Goal: Task Accomplishment & Management: Manage account settings

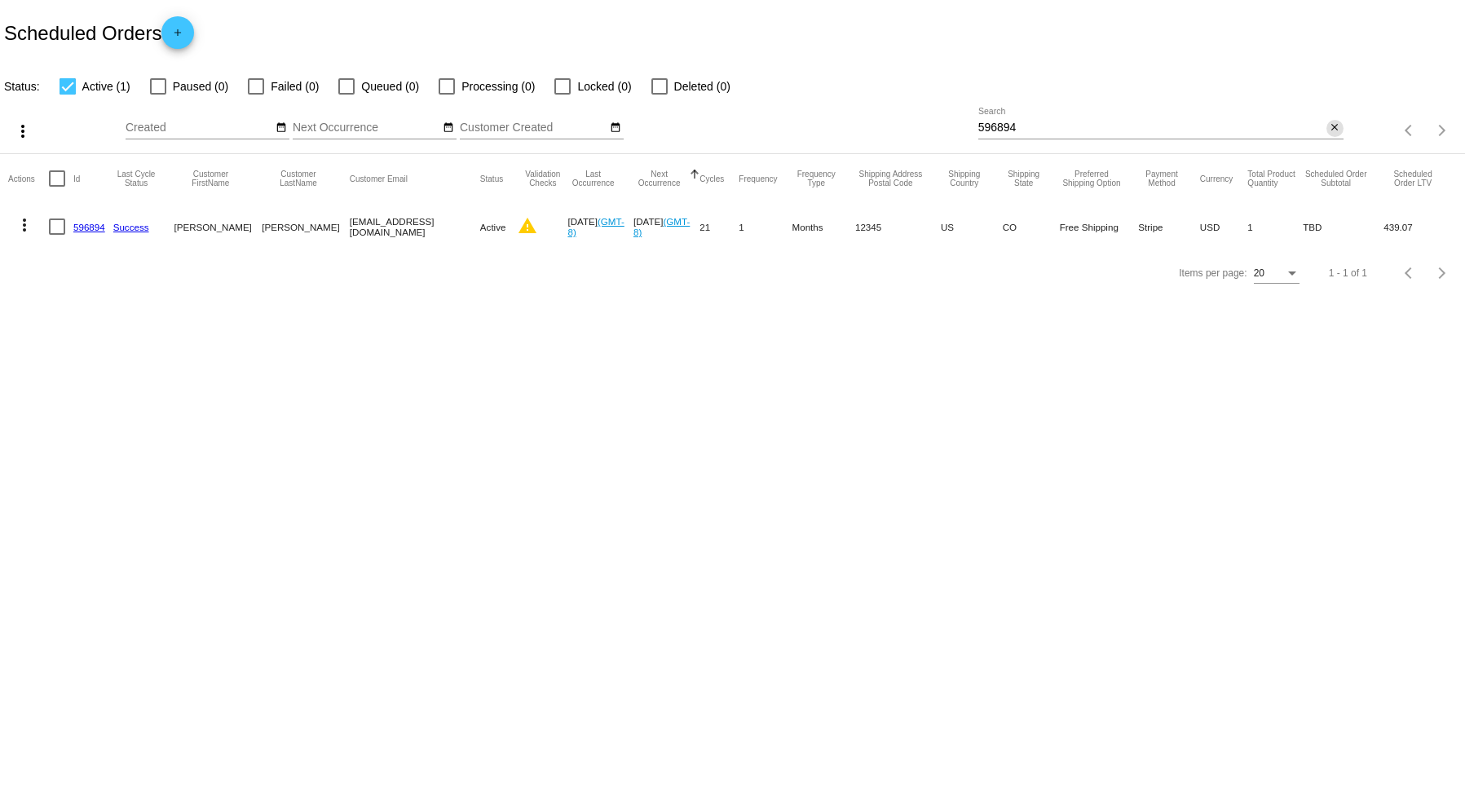
click at [1329, 130] on mat-icon "close" at bounding box center [1334, 128] width 11 height 13
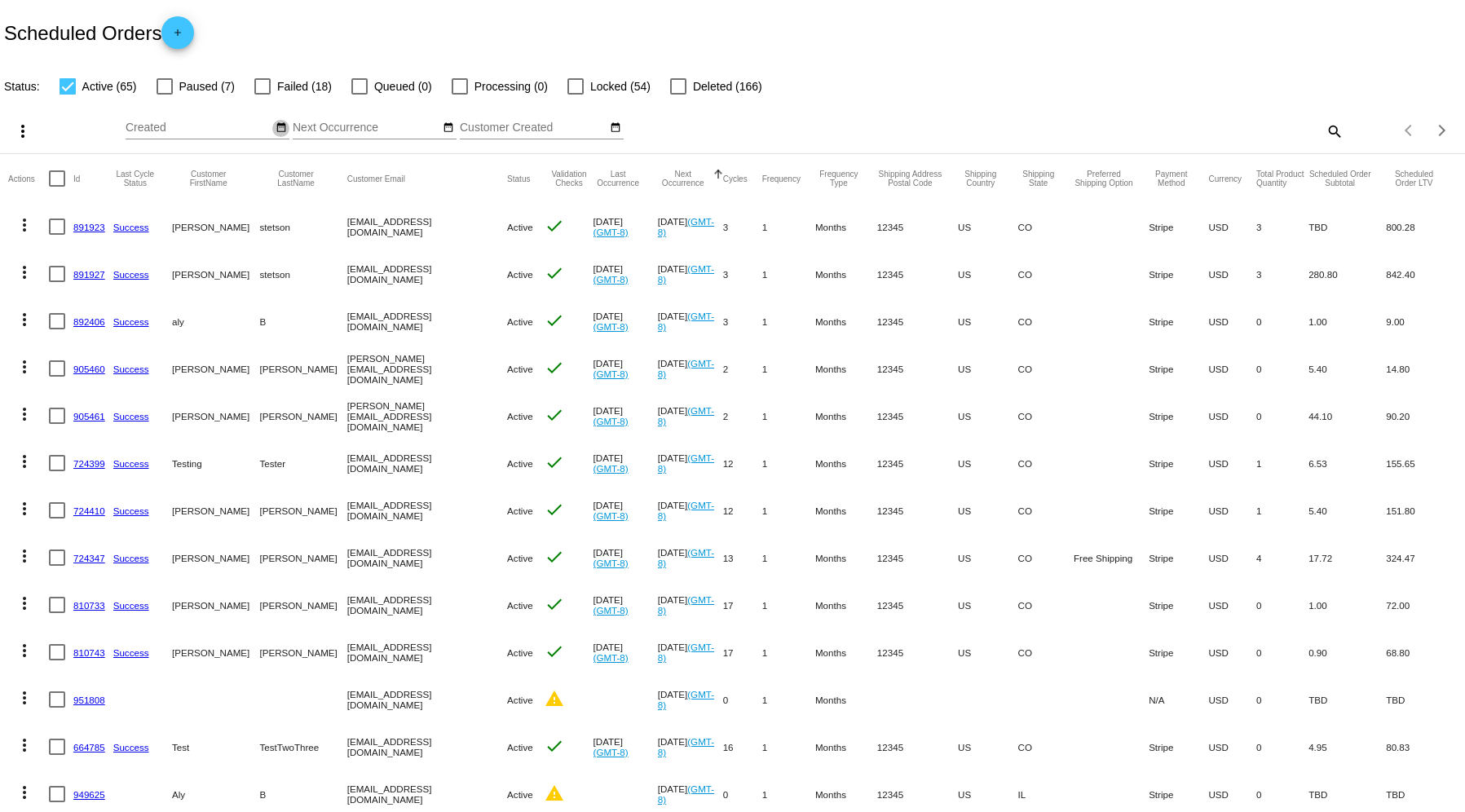
click at [273, 124] on button "date_range" at bounding box center [281, 129] width 17 height 17
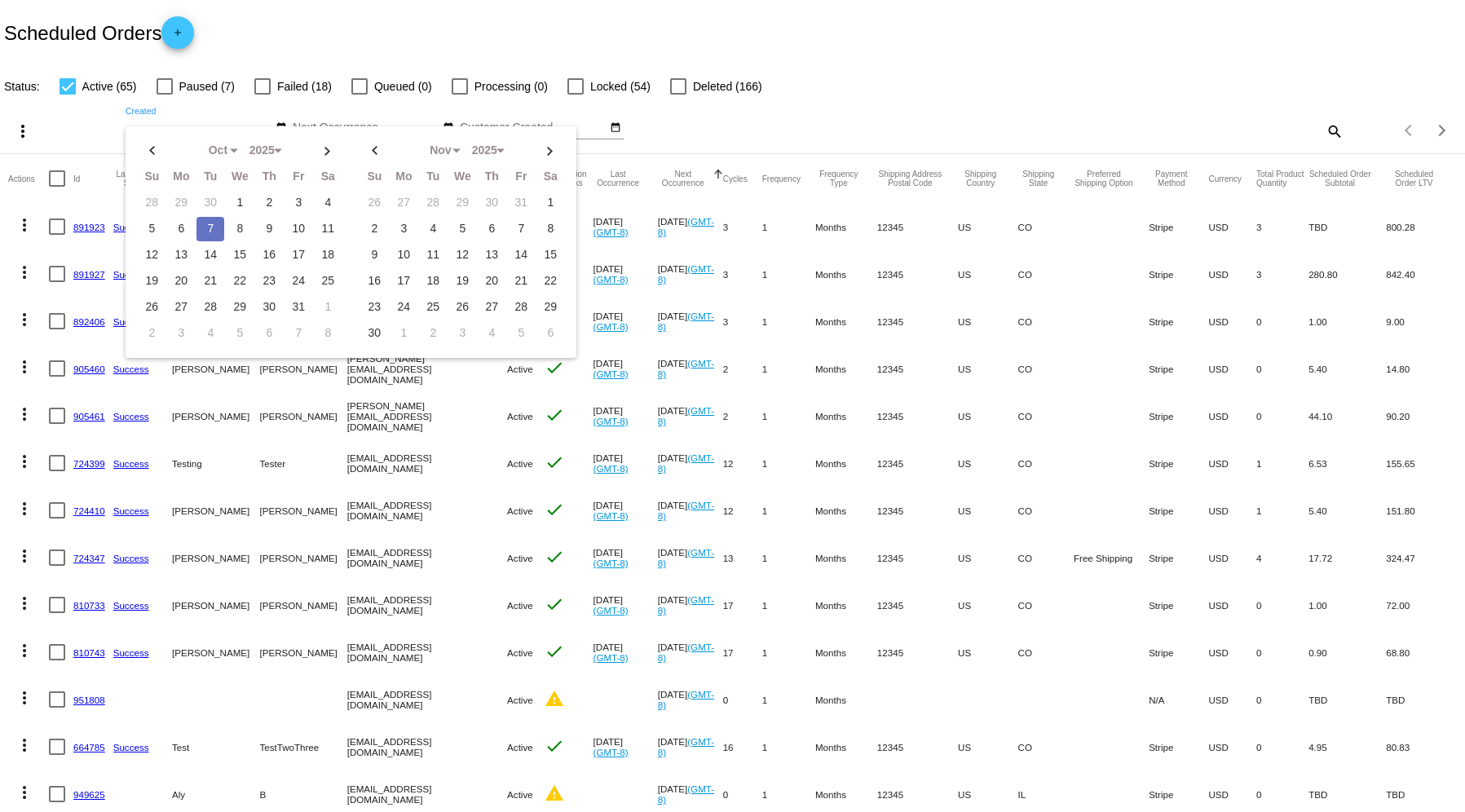
click at [212, 225] on td "7" at bounding box center [210, 230] width 28 height 25
type input "10/07/2025 - 10/07/2025"
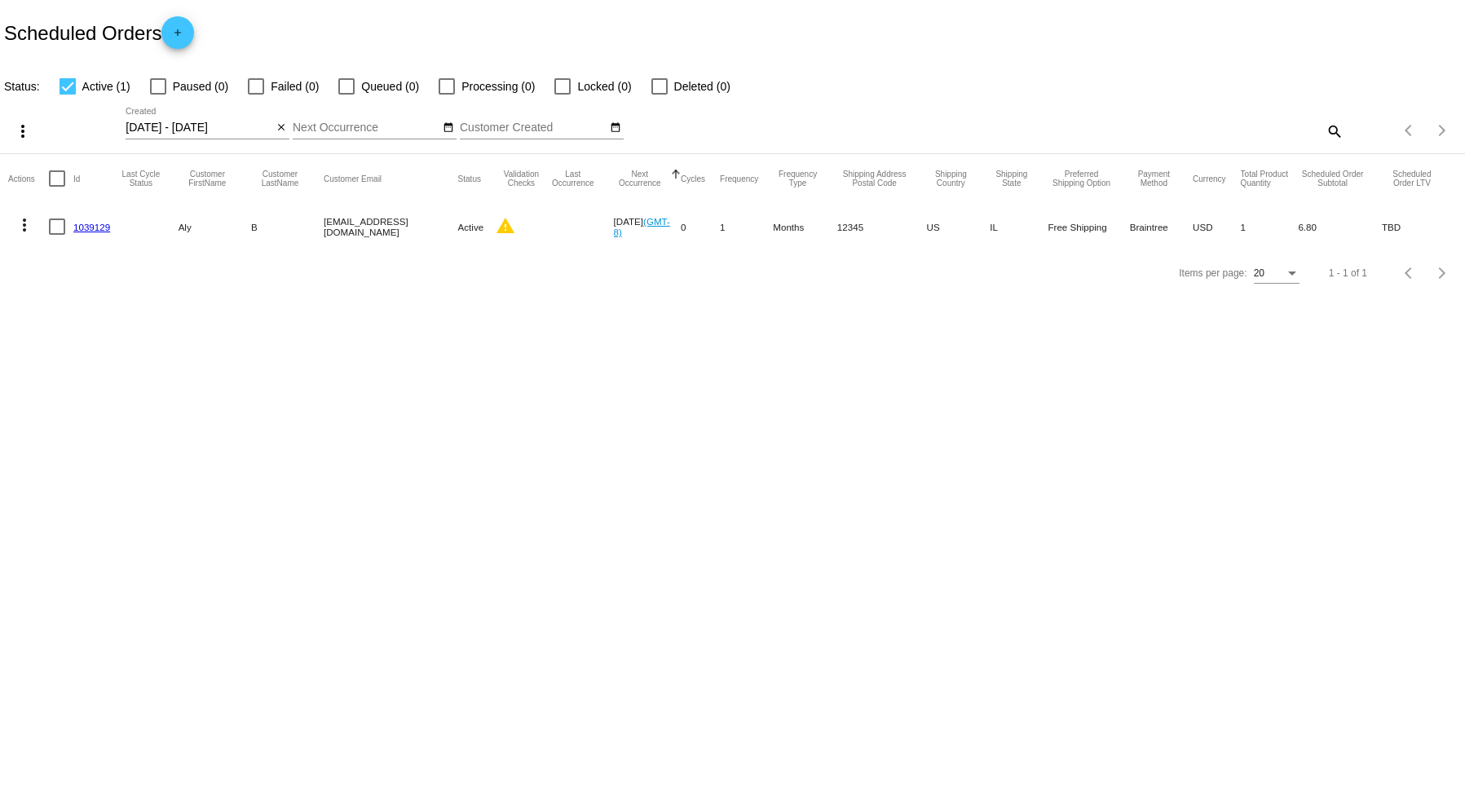
drag, startPoint x: 470, startPoint y: 217, endPoint x: 463, endPoint y: 223, distance: 9.2
click at [496, 218] on mat-cell "warning" at bounding box center [521, 227] width 51 height 48
click at [496, 223] on mat-icon "warning" at bounding box center [505, 226] width 20 height 20
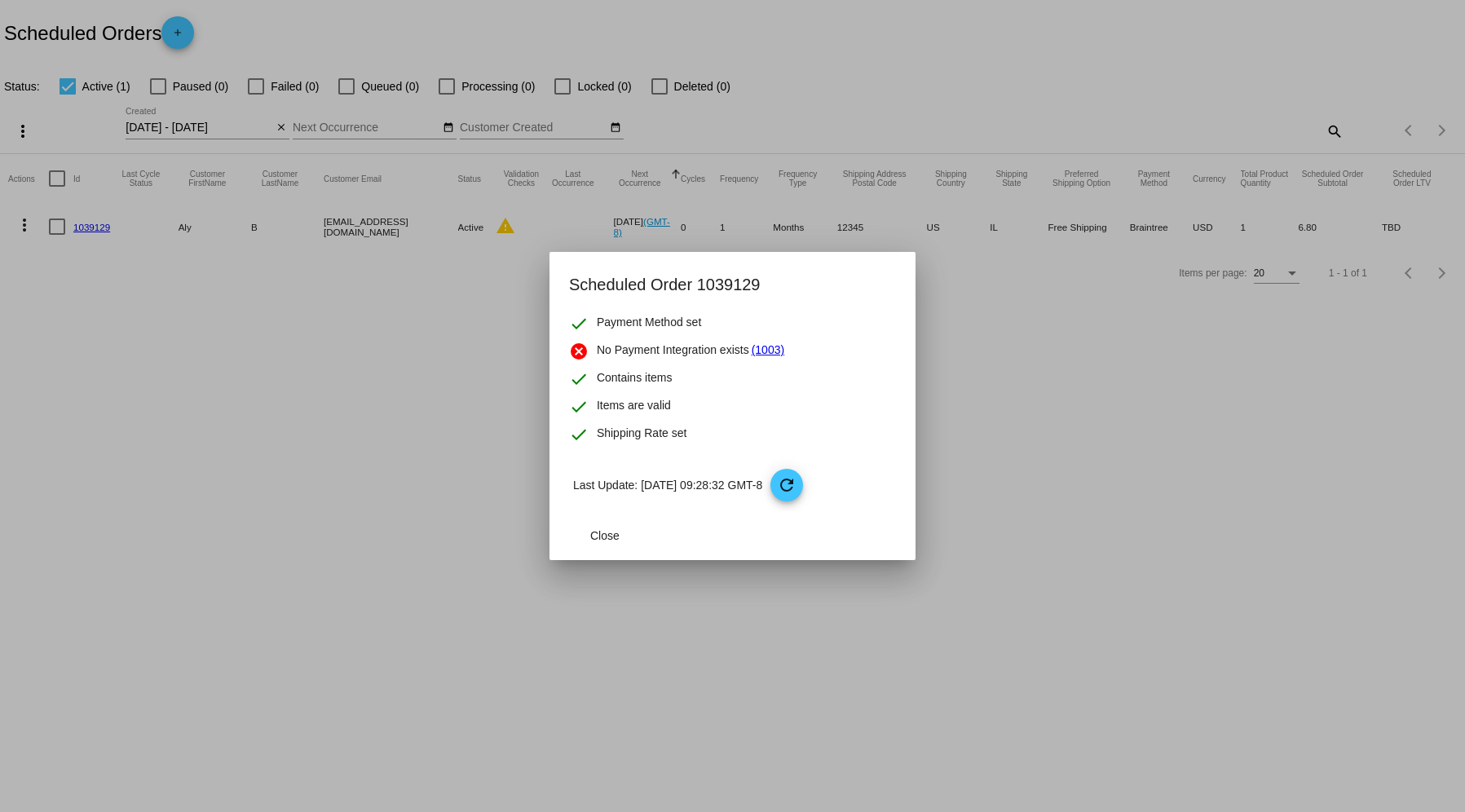
click at [113, 222] on div at bounding box center [732, 406] width 1465 height 812
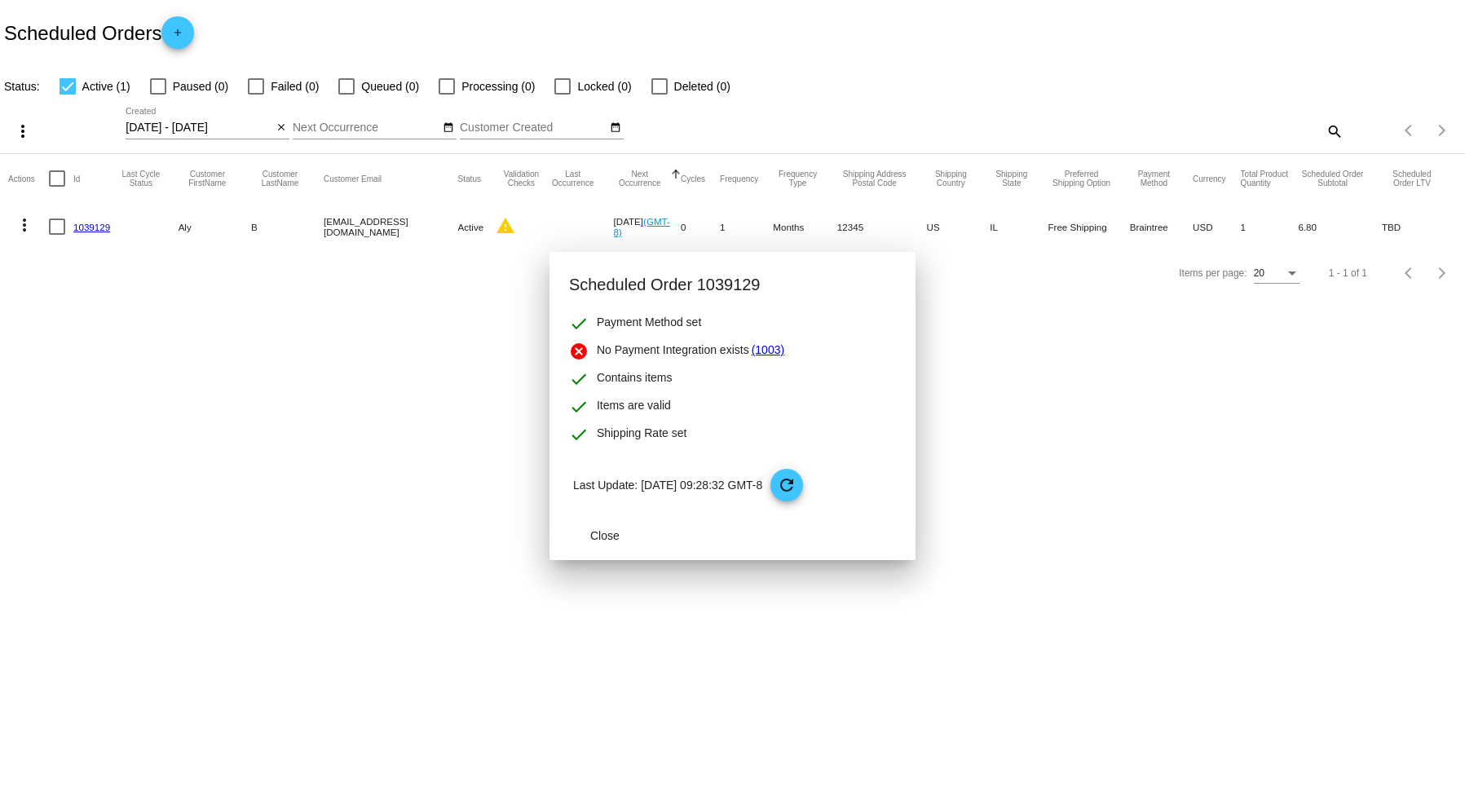
click at [88, 223] on link "1039129" at bounding box center [92, 227] width 36 height 10
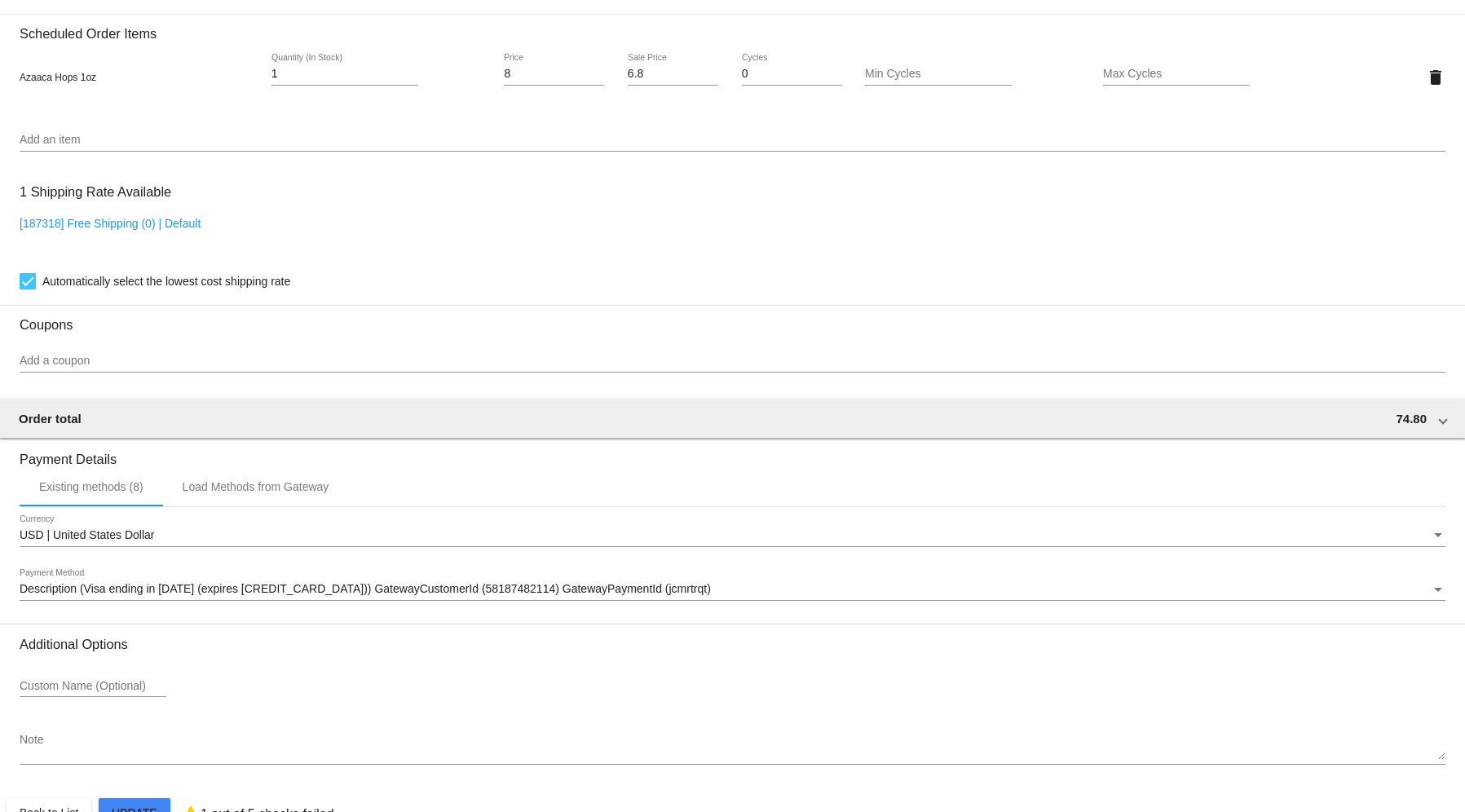
scroll to position [978, 0]
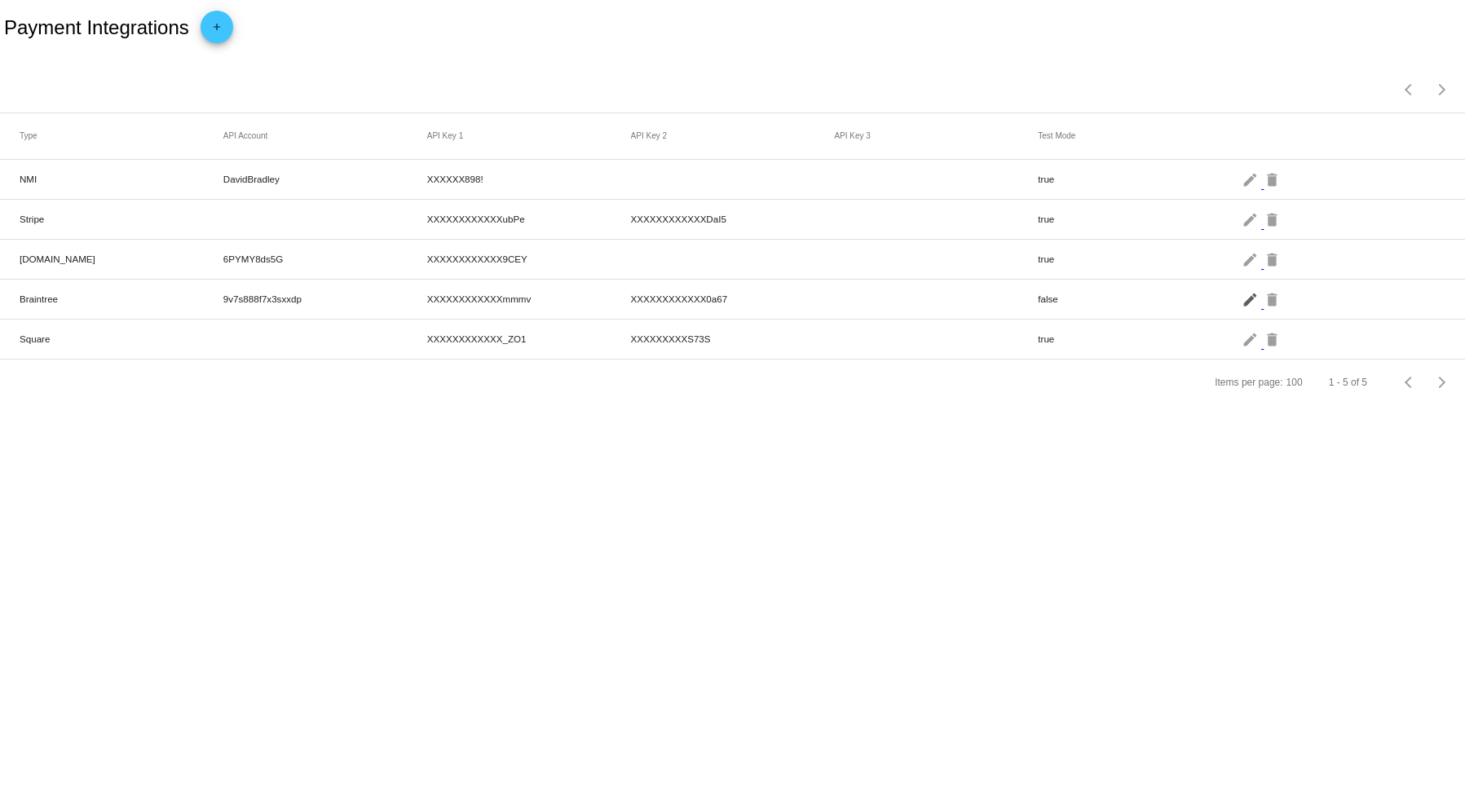
click at [1256, 307] on mat-icon "edit" at bounding box center [1251, 298] width 20 height 26
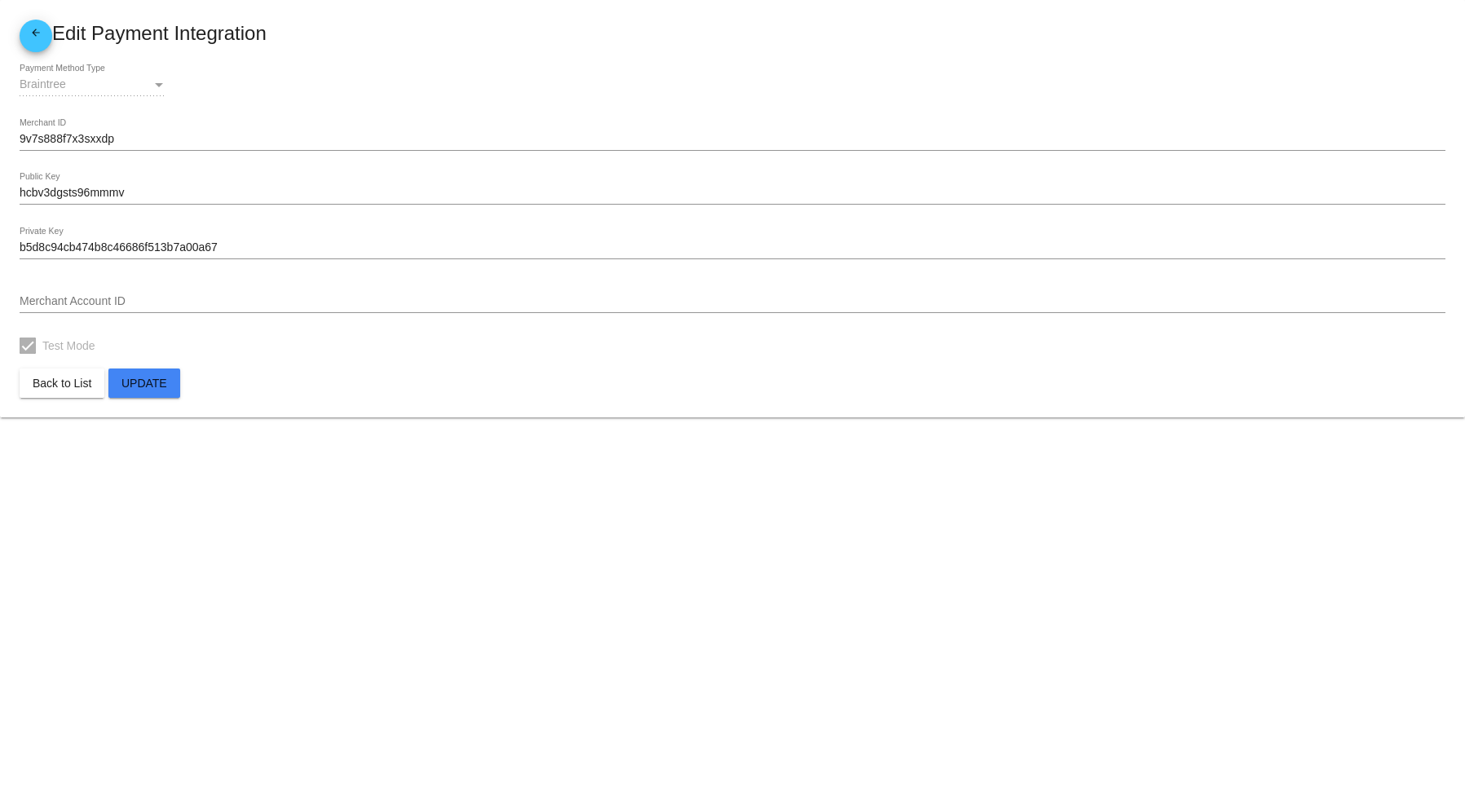
click at [245, 466] on body "arrow_back Edit Payment Integration Braintree Payment Method Type 9v7s888f7x3sx…" at bounding box center [732, 406] width 1465 height 812
click at [132, 91] on div "Braintree" at bounding box center [86, 85] width 132 height 13
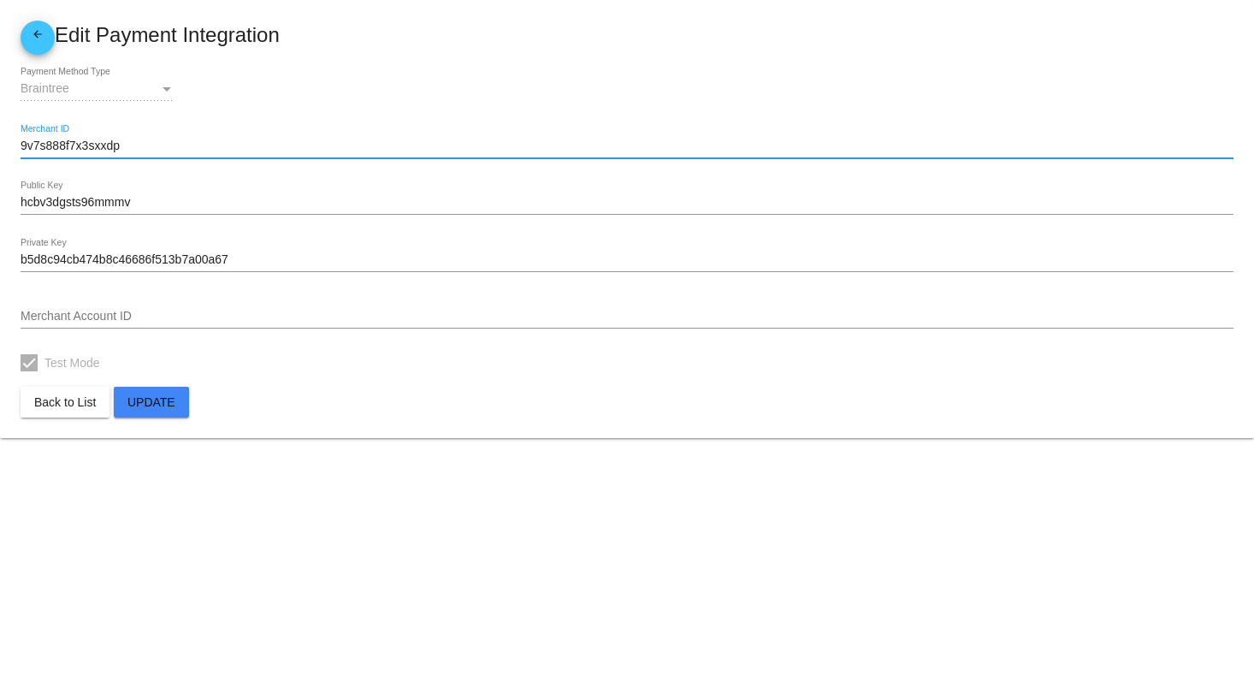
drag, startPoint x: 157, startPoint y: 145, endPoint x: -52, endPoint y: 147, distance: 208.7
click at [0, 147] on html "arrow_back Edit Payment Integration Braintree Payment Method Type 9v7s888f7x3sx…" at bounding box center [627, 344] width 1254 height 688
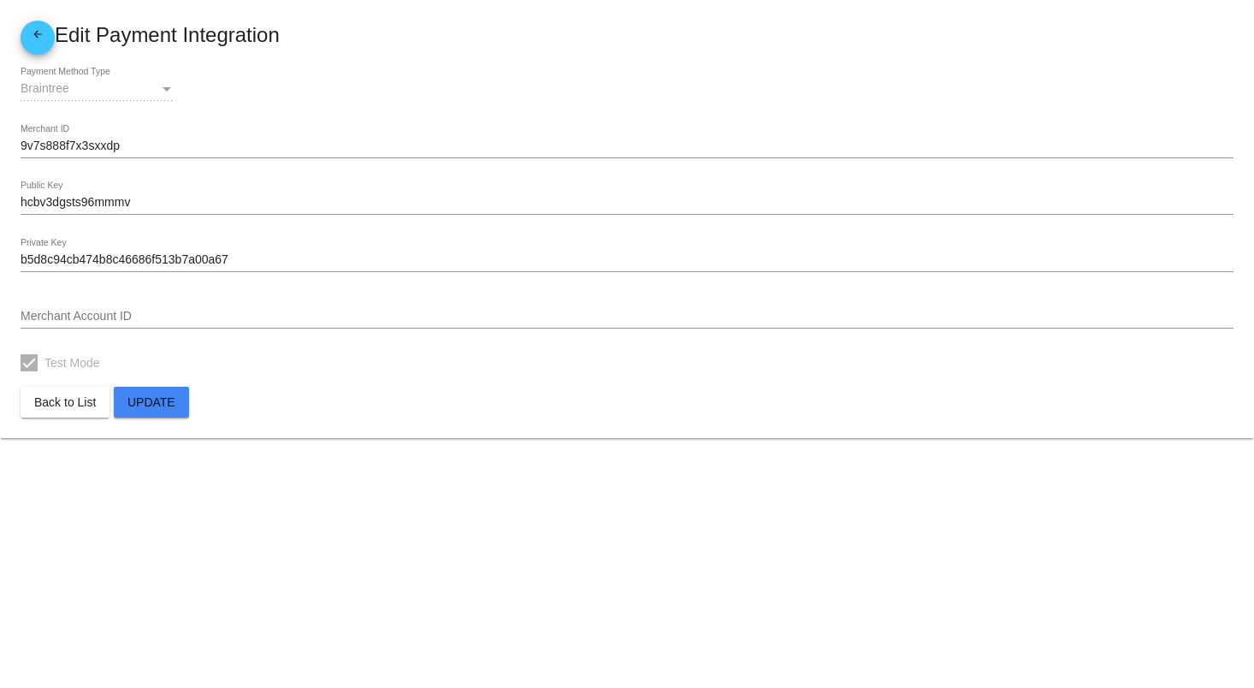
drag, startPoint x: 98, startPoint y: 155, endPoint x: 62, endPoint y: 147, distance: 37.6
click at [62, 147] on input "9v7s888f7x3sxxdp" at bounding box center [627, 146] width 1213 height 14
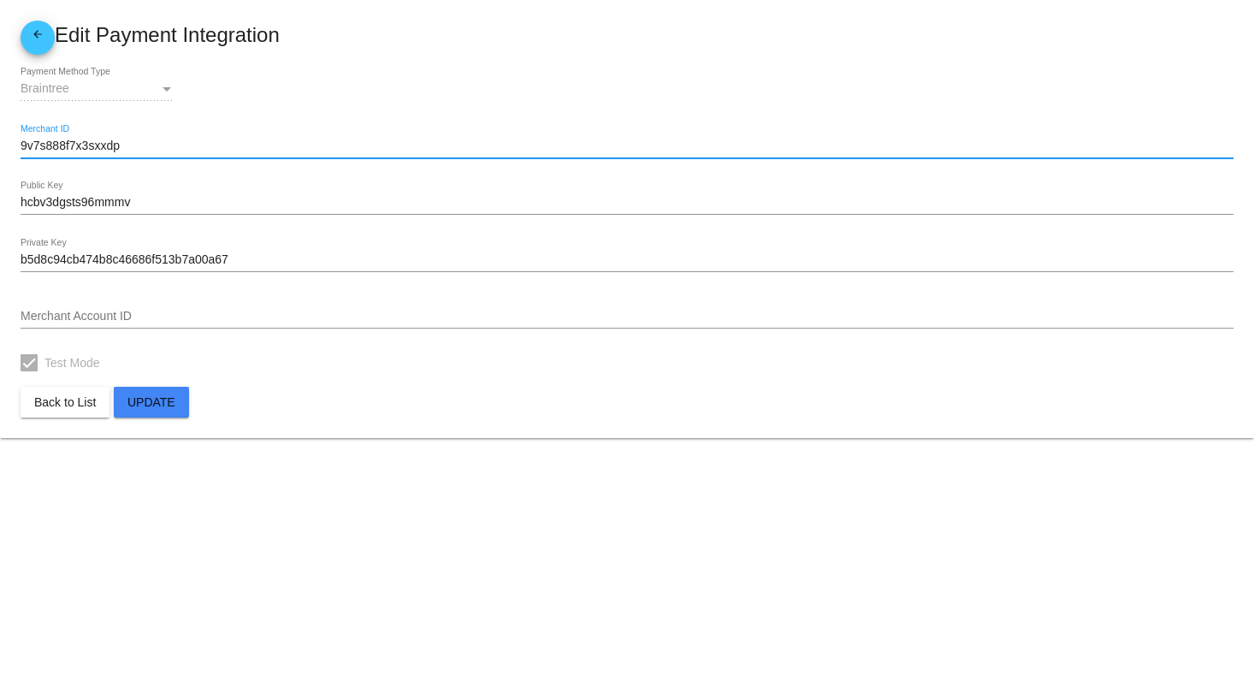
drag, startPoint x: 130, startPoint y: 146, endPoint x: 21, endPoint y: 142, distance: 109.6
click at [21, 142] on input "9v7s888f7x3sxxdp" at bounding box center [627, 146] width 1213 height 14
paste input "pn7g93t7zzfr944h"
type input "pn7g93t7zzfr944h"
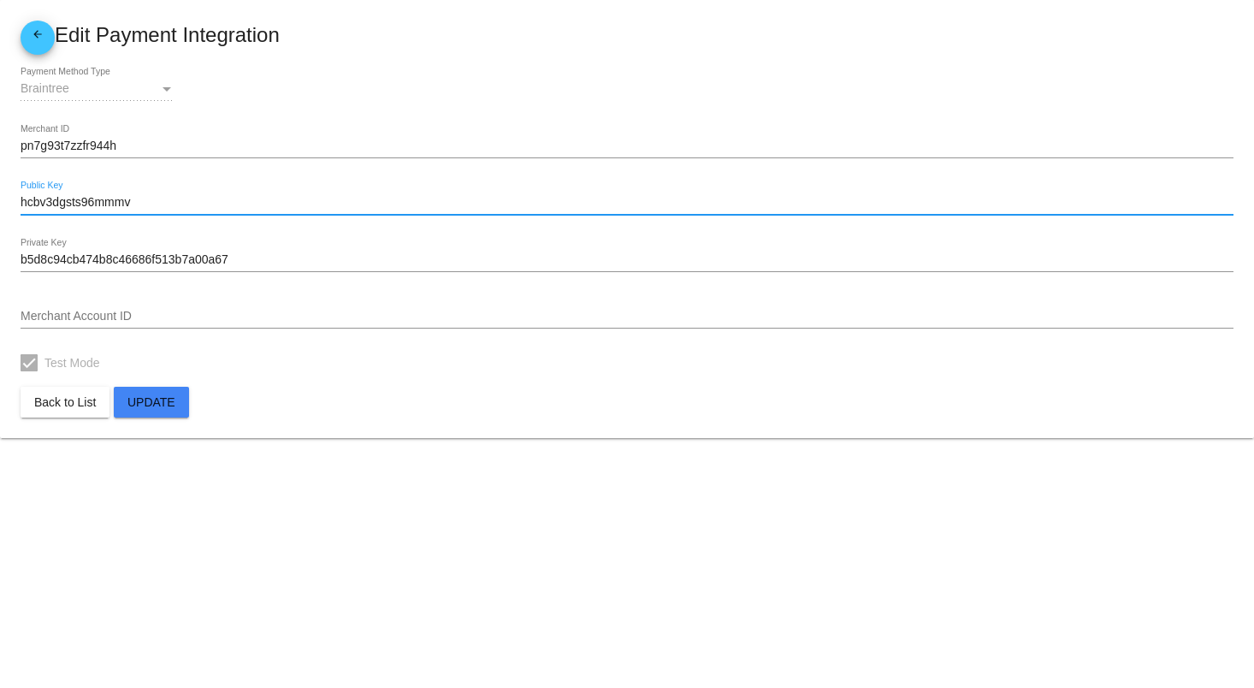
drag, startPoint x: 174, startPoint y: 201, endPoint x: 4, endPoint y: 195, distance: 169.5
click at [4, 195] on mat-card "arrow_back Edit Payment Integration Braintree Payment Method Type pn7g93t7zzfr9…" at bounding box center [627, 219] width 1254 height 438
paste input "zqvmzw59gt7qp68z"
type input "zqvmzw59gt7qp68z"
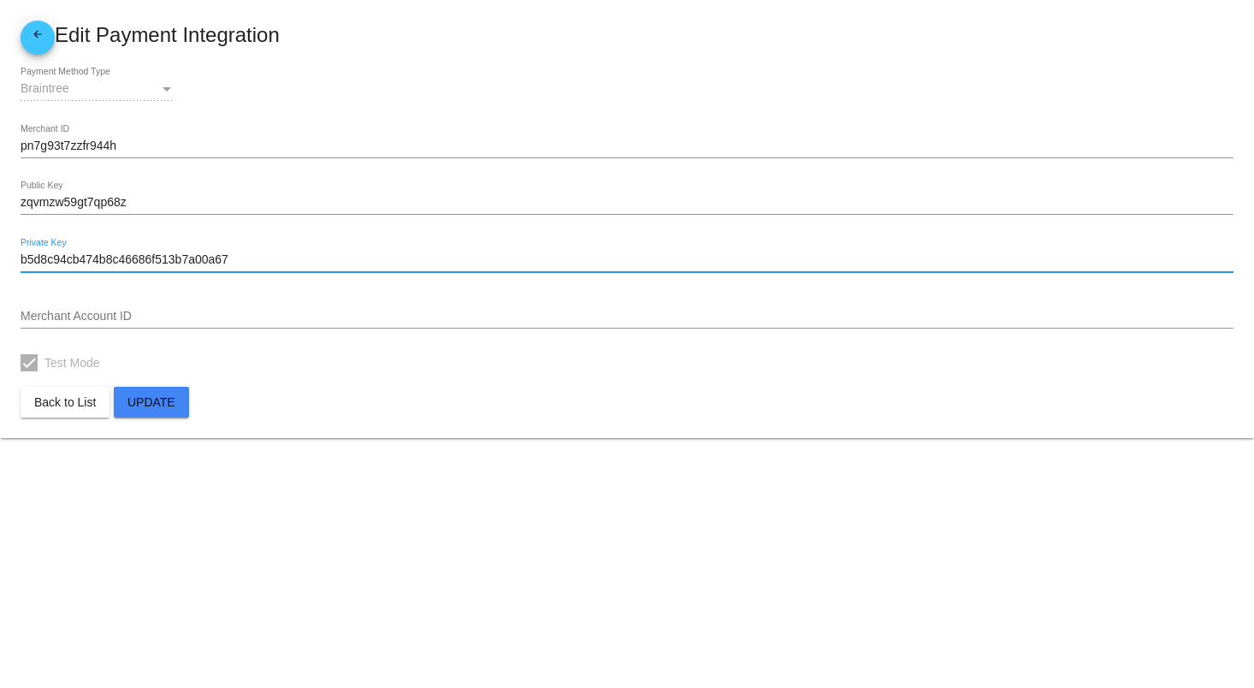
drag, startPoint x: 257, startPoint y: 263, endPoint x: 22, endPoint y: 257, distance: 235.3
click at [22, 257] on input "b5d8c94cb474b8c46686f513b7a00a67" at bounding box center [627, 260] width 1213 height 14
paste input "200000ad50163ad7f36b19cc6f6e3e2b"
type input "200000ad50163ad7f36b19cc6f6e3e2b"
click at [180, 414] on button "Update" at bounding box center [151, 402] width 75 height 31
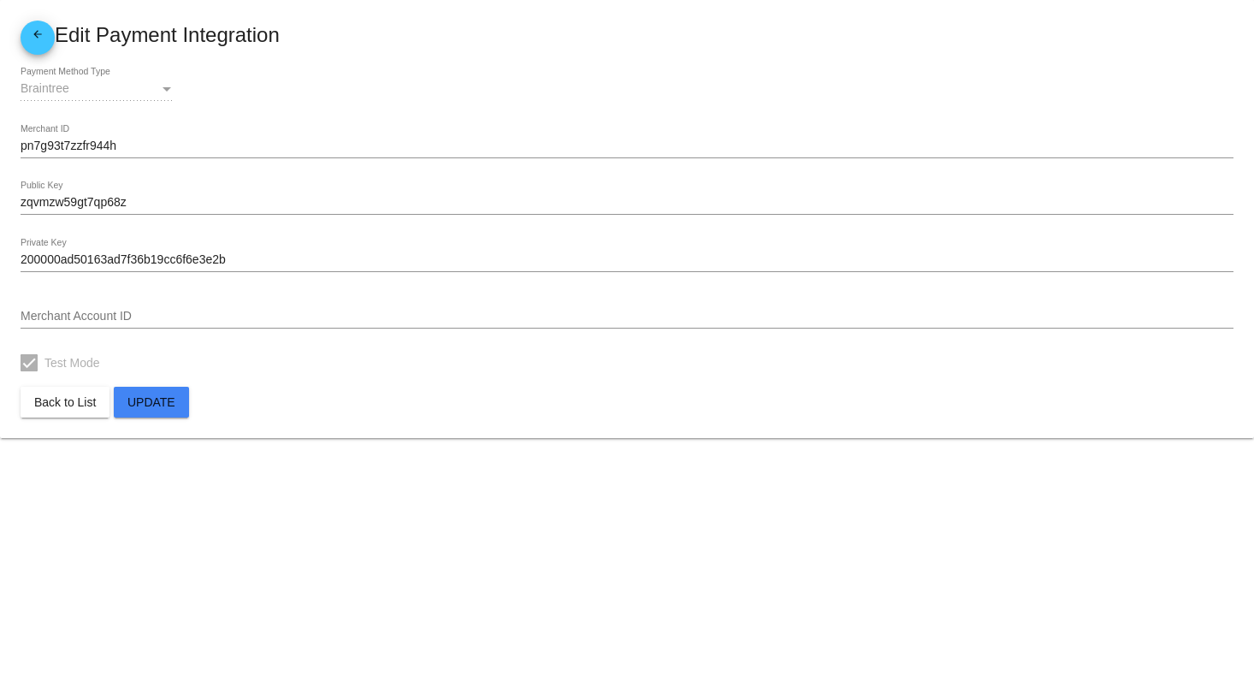
click at [38, 36] on mat-icon "arrow_back" at bounding box center [37, 38] width 21 height 21
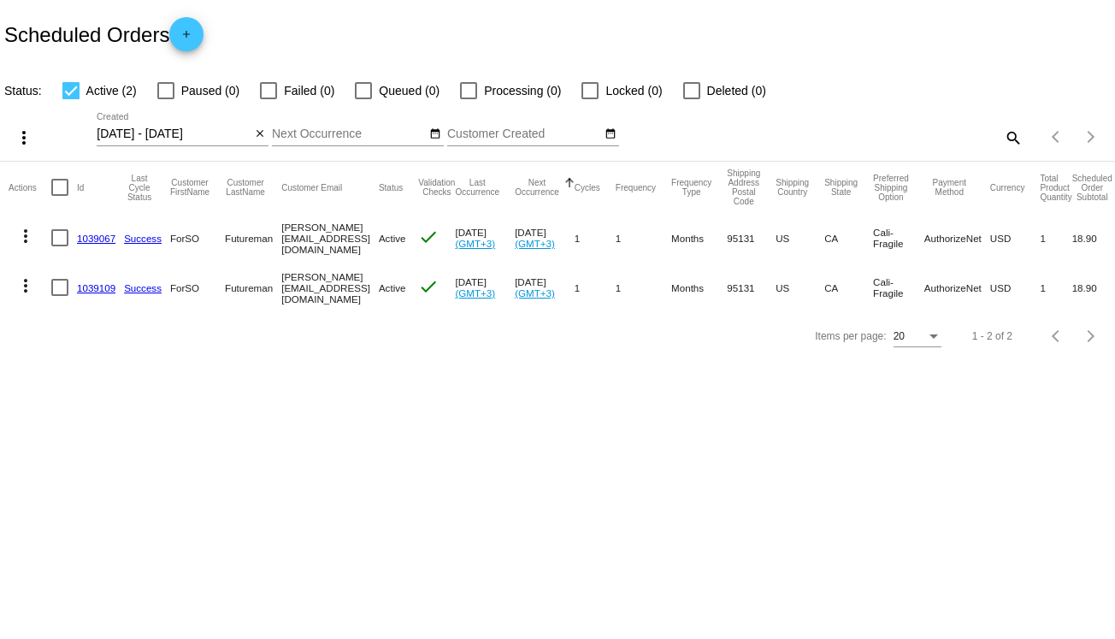
click at [1009, 132] on mat-icon "search" at bounding box center [1012, 137] width 21 height 27
click at [269, 131] on div "10/07/2025 - 10/08/2025 Oct Jan Feb Mar Apr Su Mo Tu We Th 1" at bounding box center [421, 137] width 648 height 49
click at [263, 134] on mat-icon "close" at bounding box center [260, 134] width 12 height 14
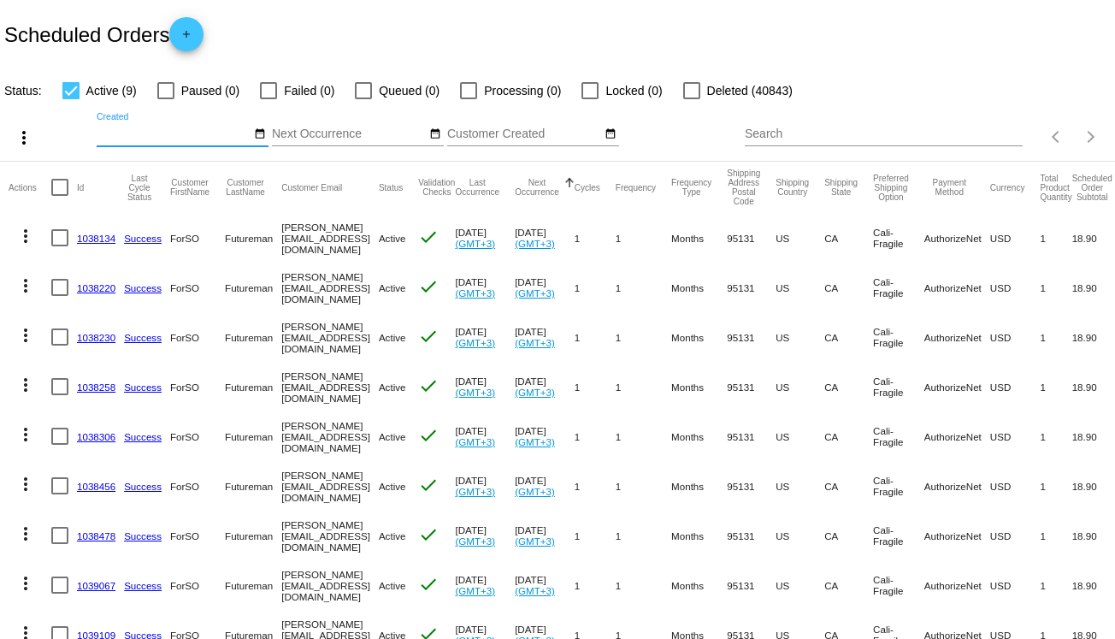
click at [931, 129] on input "Search" at bounding box center [884, 134] width 278 height 14
type input "customers"
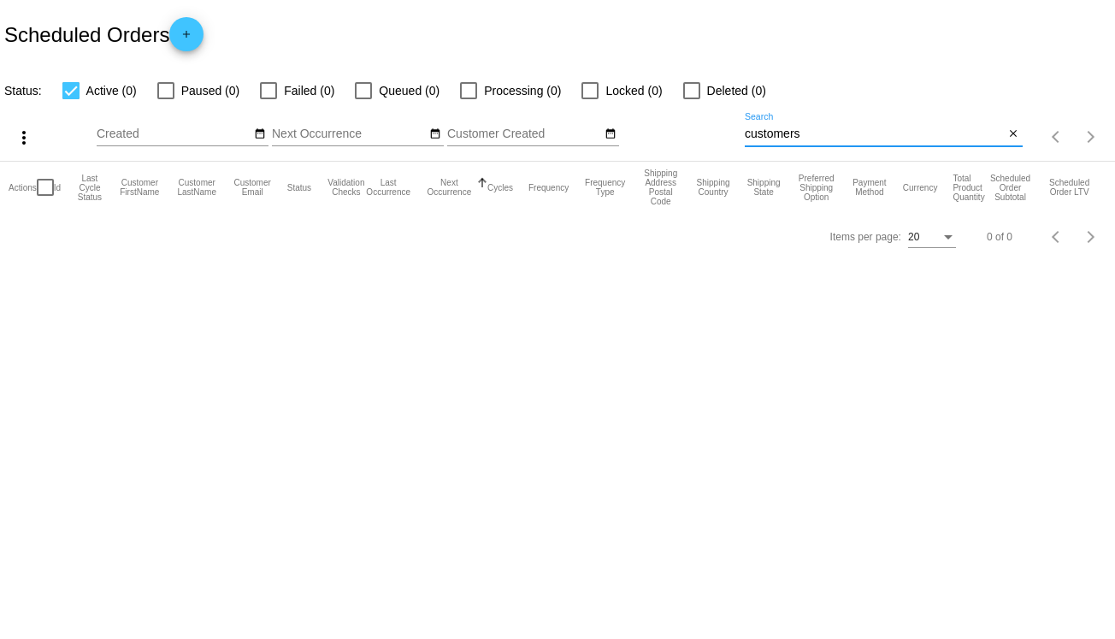
click at [197, 27] on span "add" at bounding box center [186, 38] width 21 height 42
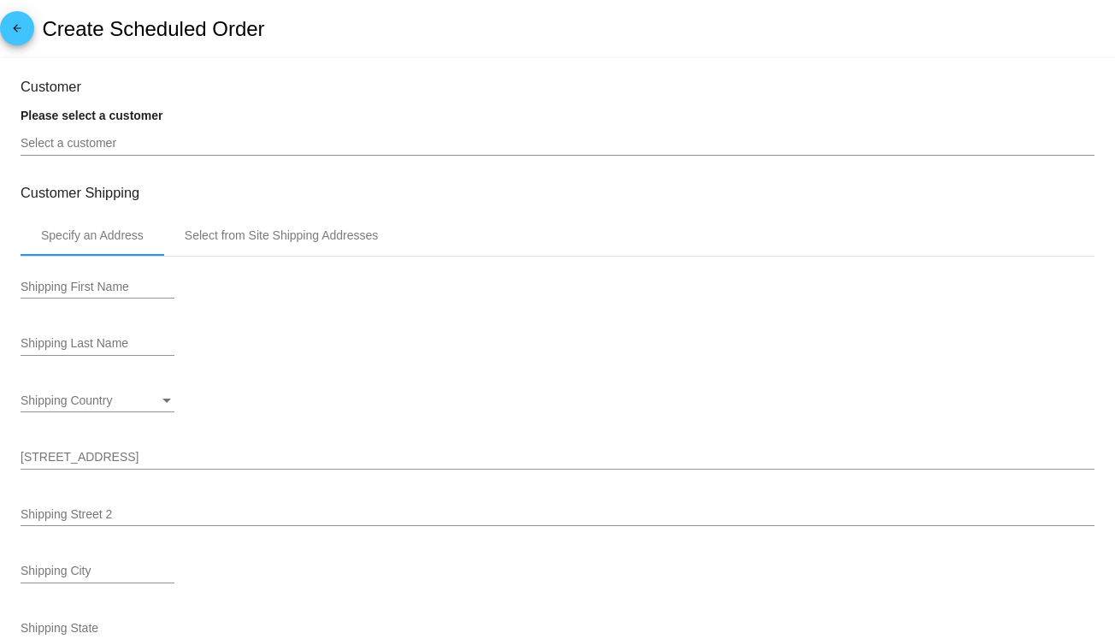
click at [161, 148] on input "Select a customer" at bounding box center [558, 144] width 1074 height 14
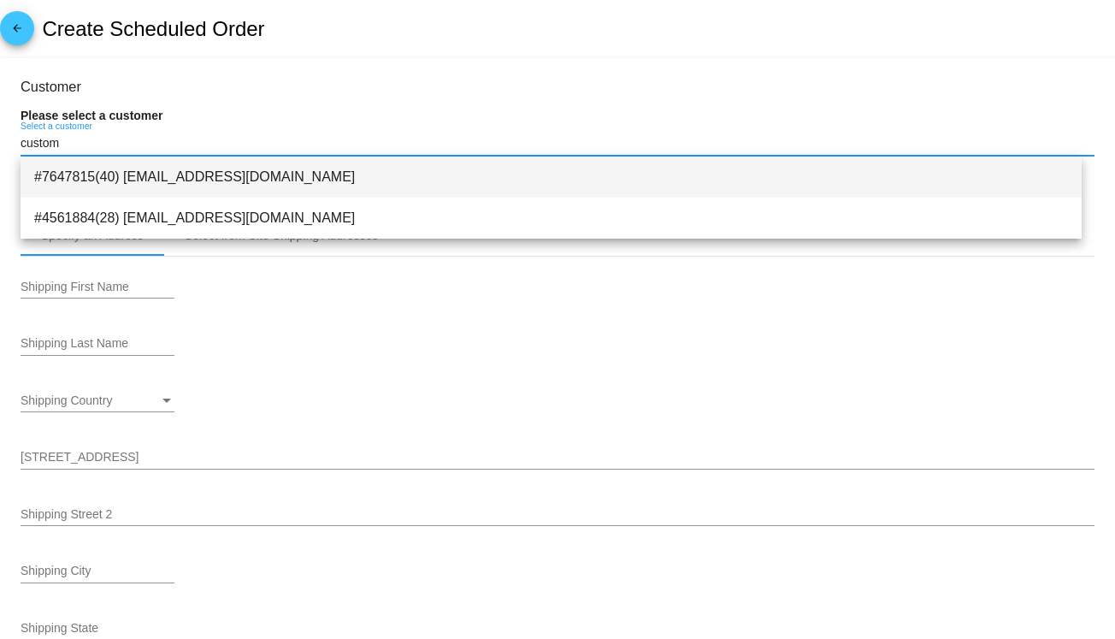
type input "custom"
click at [164, 179] on span "#7647815(40) customers@qpilot.cloud" at bounding box center [551, 177] width 1034 height 41
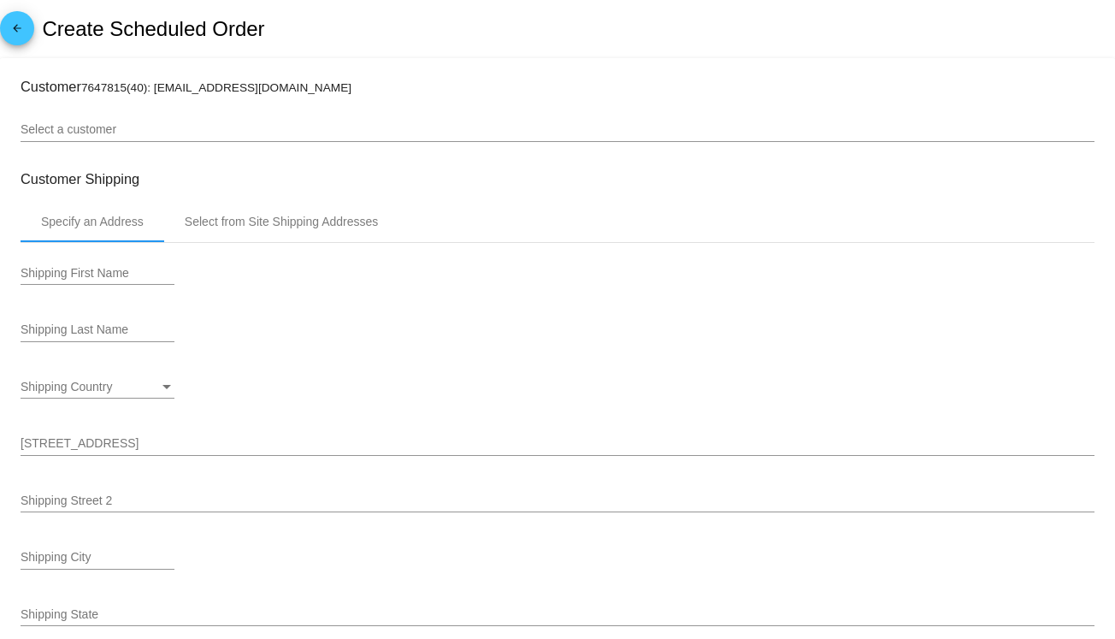
click at [1061, 22] on div "arrow_back Create Scheduled Order" at bounding box center [557, 29] width 1115 height 58
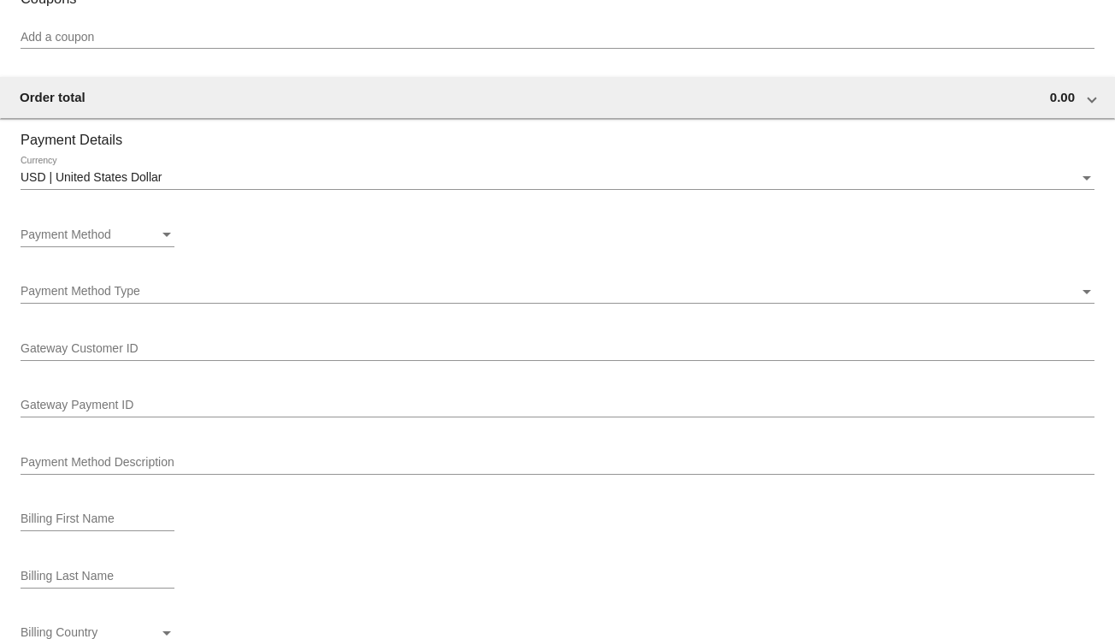
scroll to position [1112, 0]
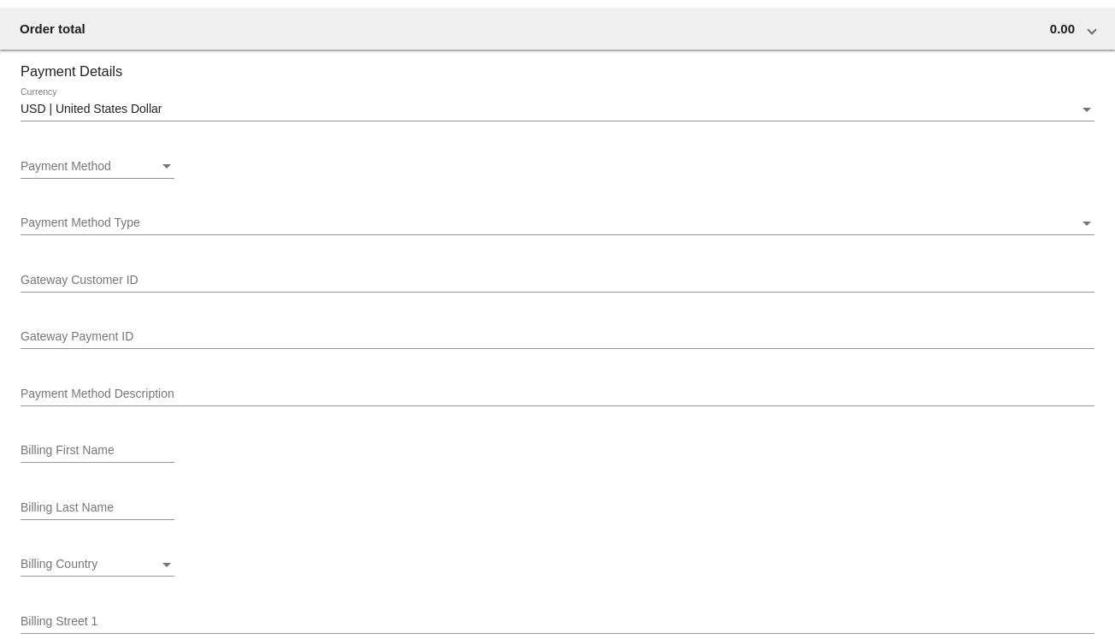
click at [144, 172] on div "Payment Method" at bounding box center [90, 167] width 139 height 14
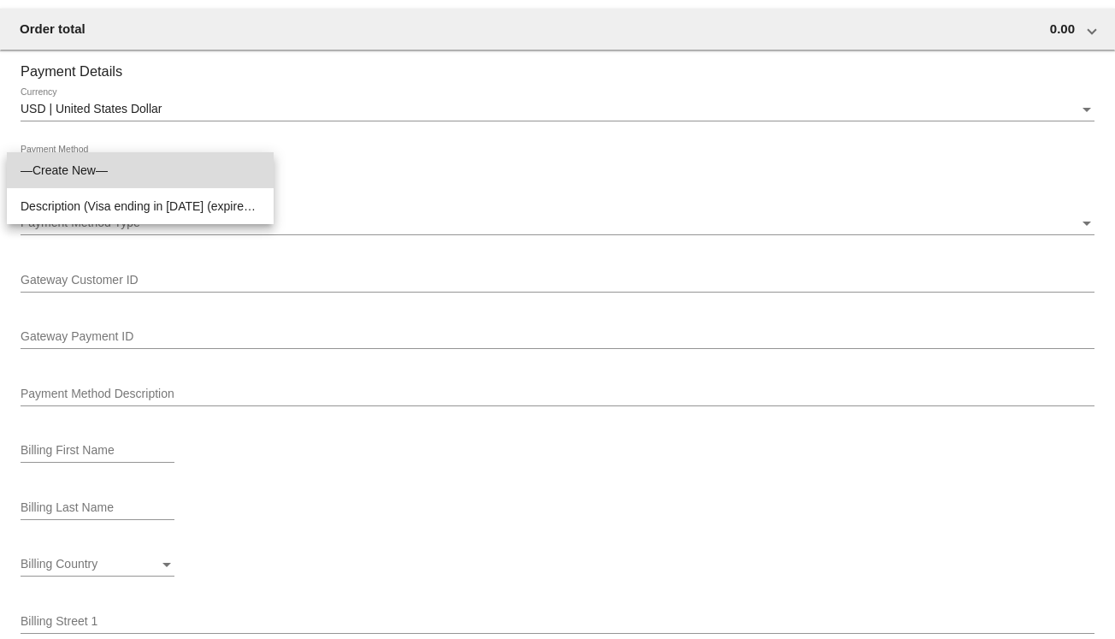
click at [144, 172] on span "—Create New—" at bounding box center [141, 170] width 240 height 36
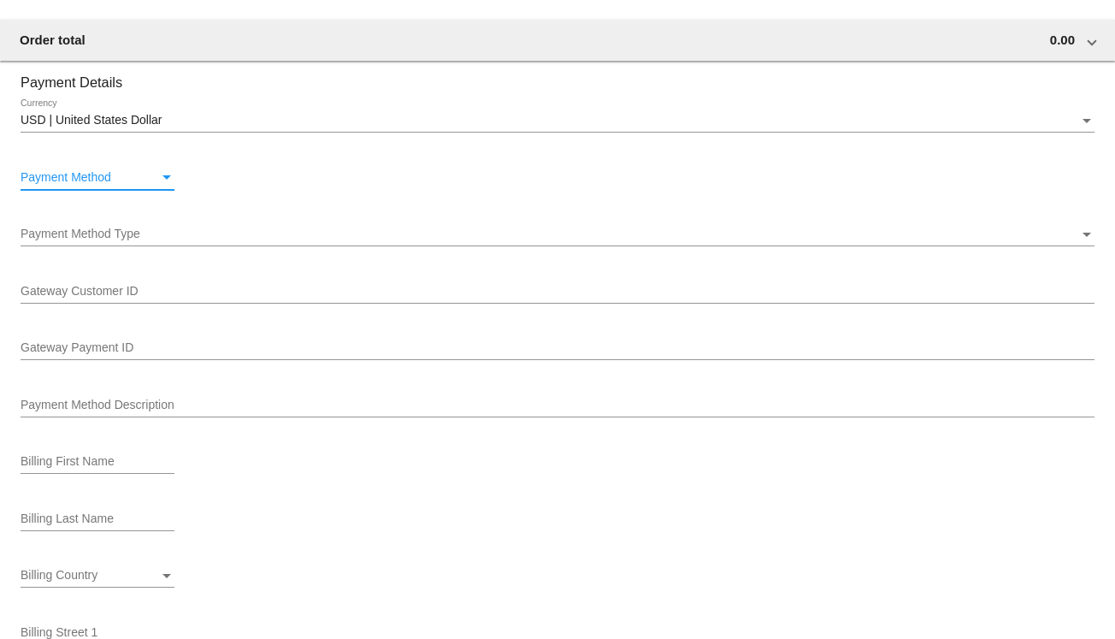
scroll to position [1062, 0]
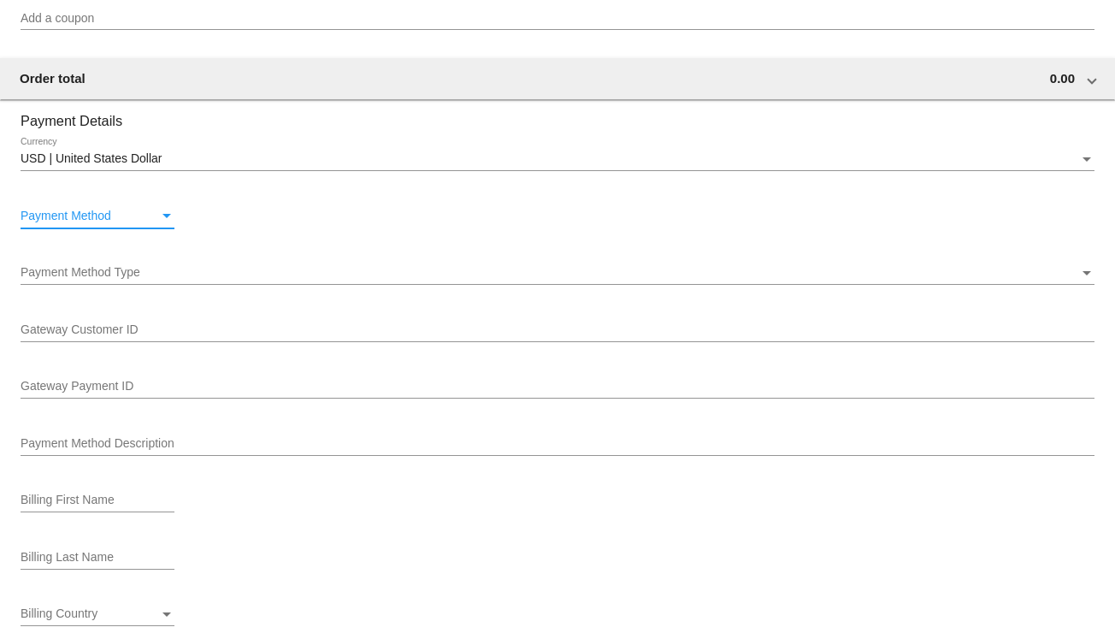
click at [131, 219] on div "Payment Method" at bounding box center [90, 217] width 139 height 14
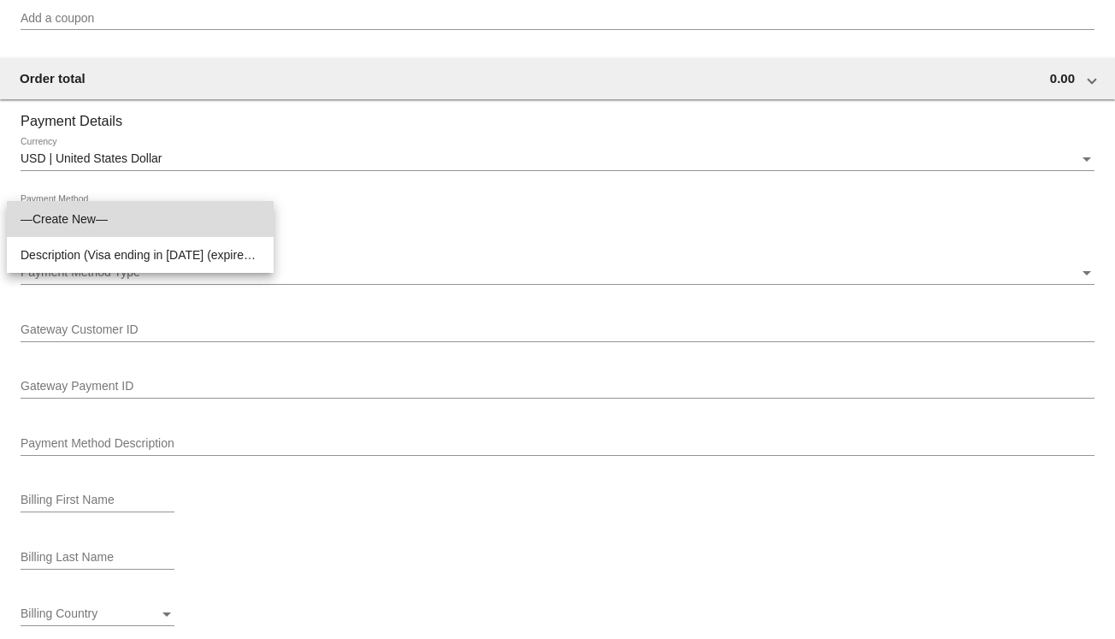
click at [131, 219] on span "—Create New—" at bounding box center [141, 219] width 240 height 36
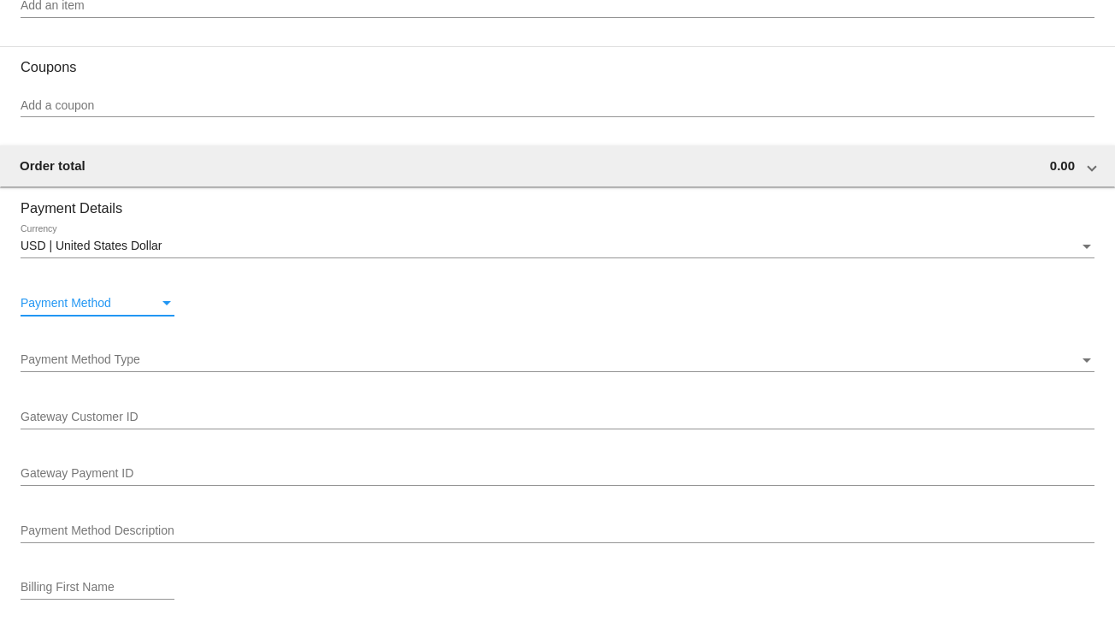
scroll to position [891, 0]
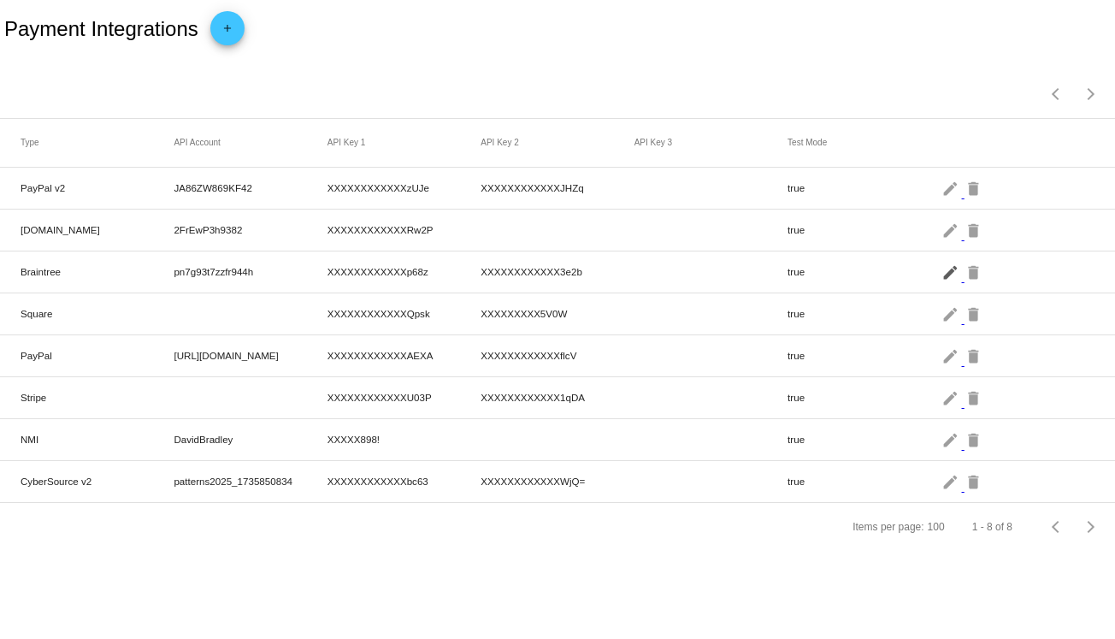
click at [946, 278] on mat-icon "edit" at bounding box center [952, 271] width 21 height 27
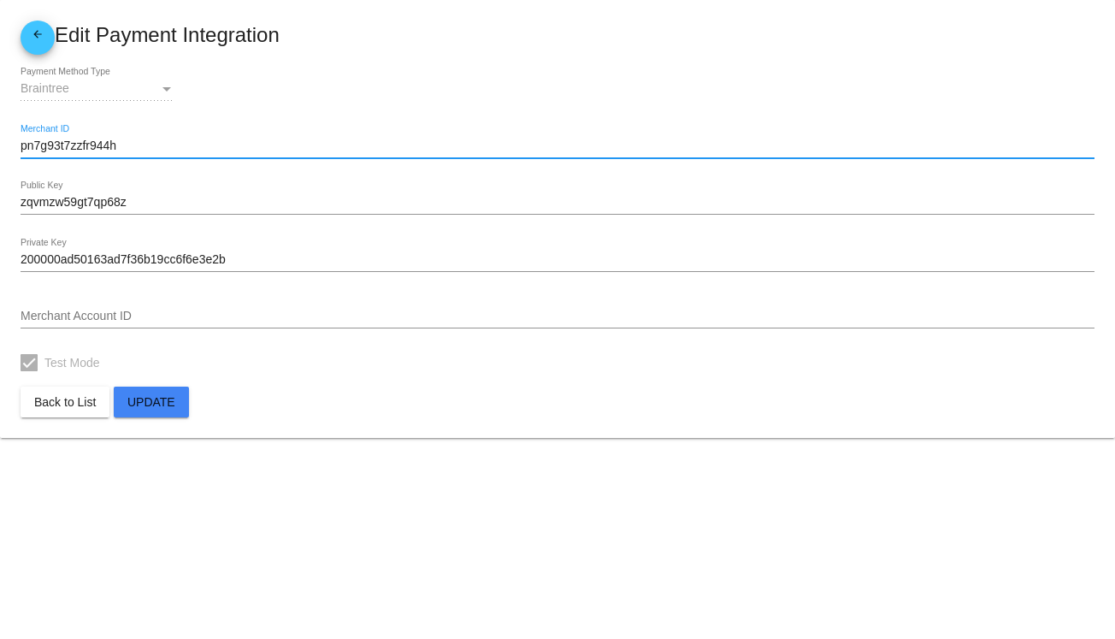
drag, startPoint x: 147, startPoint y: 140, endPoint x: 13, endPoint y: 145, distance: 134.4
click at [13, 145] on mat-card "arrow_back Edit Payment Integration Braintree Payment Method Type pn7g93t7zzfr9…" at bounding box center [557, 219] width 1115 height 438
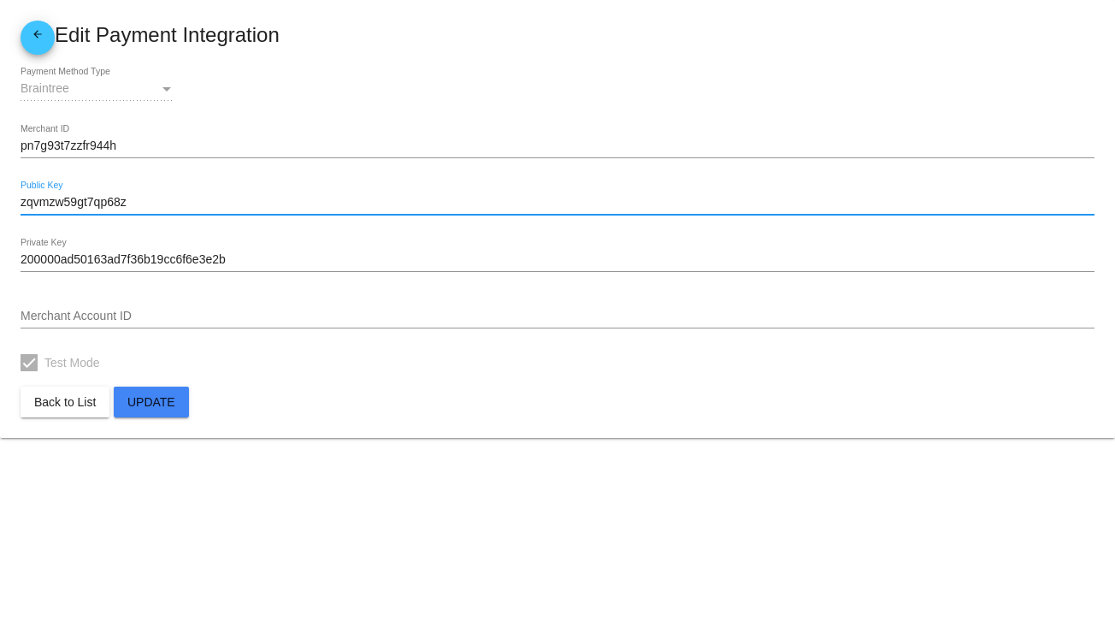
drag, startPoint x: 155, startPoint y: 204, endPoint x: 12, endPoint y: 200, distance: 142.9
click at [12, 200] on mat-card "arrow_back Edit Payment Integration Braintree Payment Method Type pn7g93t7zzfr9…" at bounding box center [557, 219] width 1115 height 438
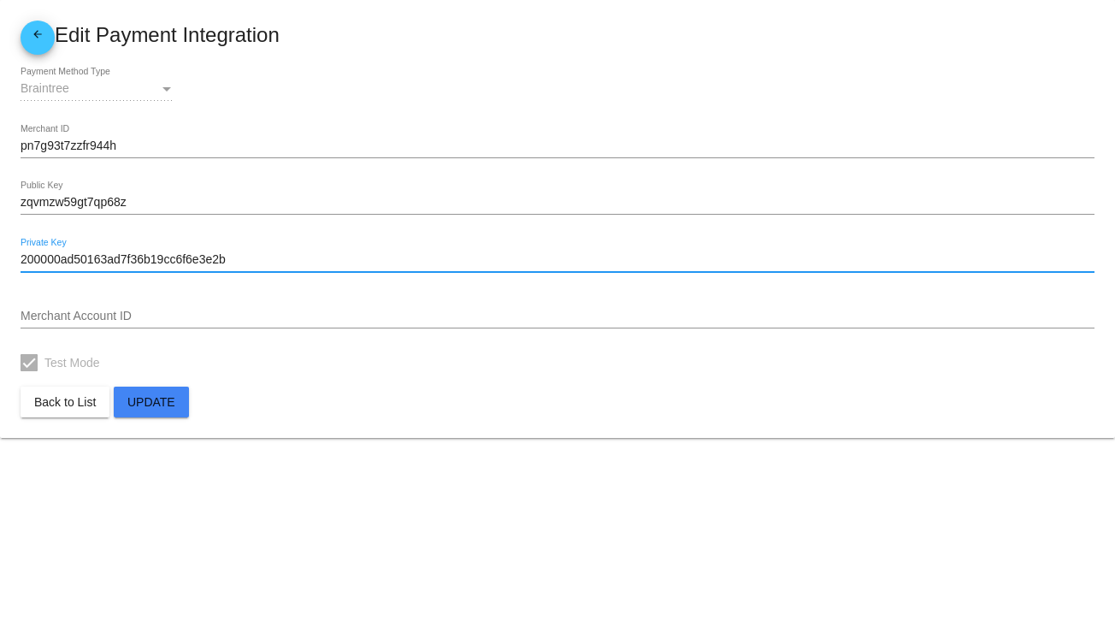
drag, startPoint x: 299, startPoint y: 254, endPoint x: 17, endPoint y: 248, distance: 282.3
click at [17, 248] on mat-card "arrow_back Edit Payment Integration Braintree Payment Method Type pn7g93t7zzfr9…" at bounding box center [557, 219] width 1115 height 438
drag, startPoint x: 47, startPoint y: 252, endPoint x: 21, endPoint y: 257, distance: 26.0
click at [21, 257] on input "200000ad50163ad7f36b19cc6f6e3e2b" at bounding box center [558, 260] width 1074 height 14
drag, startPoint x: 22, startPoint y: 257, endPoint x: 281, endPoint y: 261, distance: 258.4
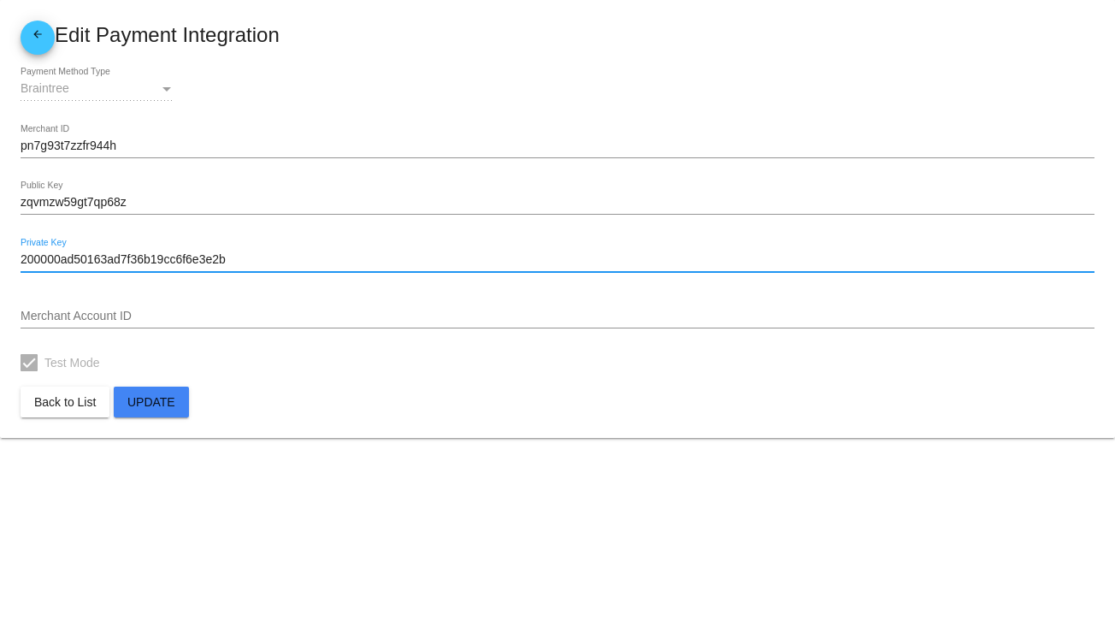
click at [281, 261] on input "200000ad50163ad7f36b19cc6f6e3e2b" at bounding box center [558, 260] width 1074 height 14
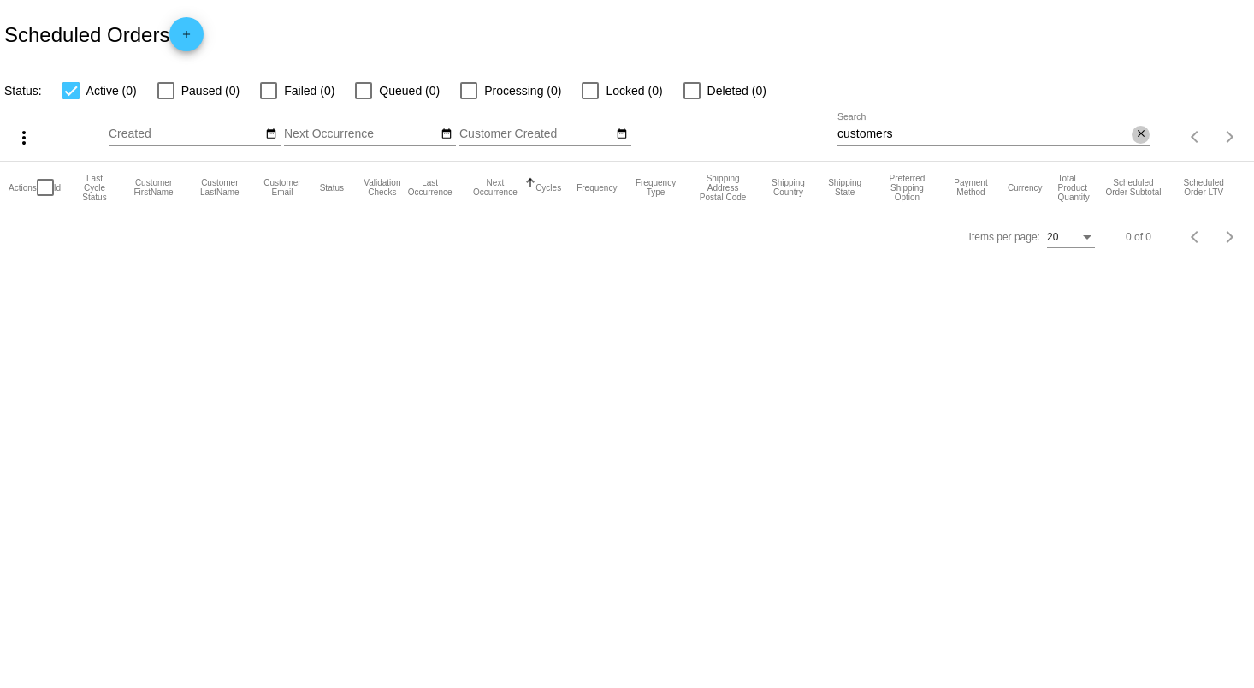
click at [1139, 136] on mat-icon "close" at bounding box center [1141, 134] width 12 height 14
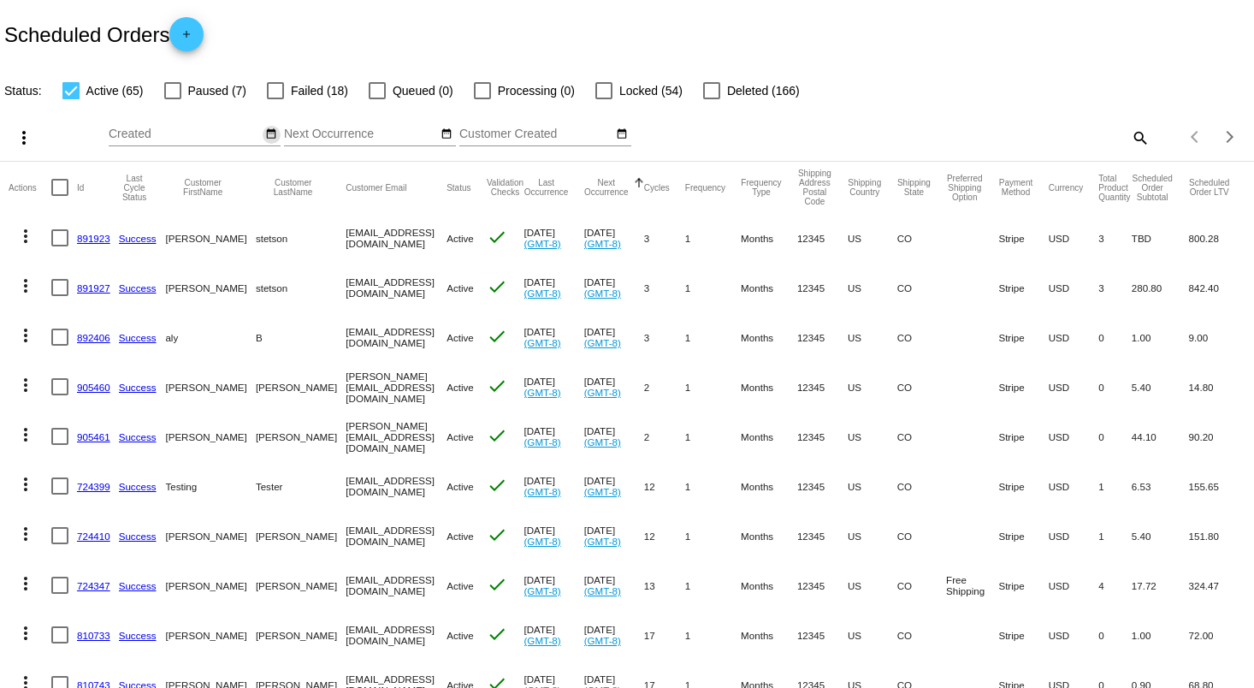
click at [273, 133] on mat-icon "date_range" at bounding box center [271, 134] width 12 height 14
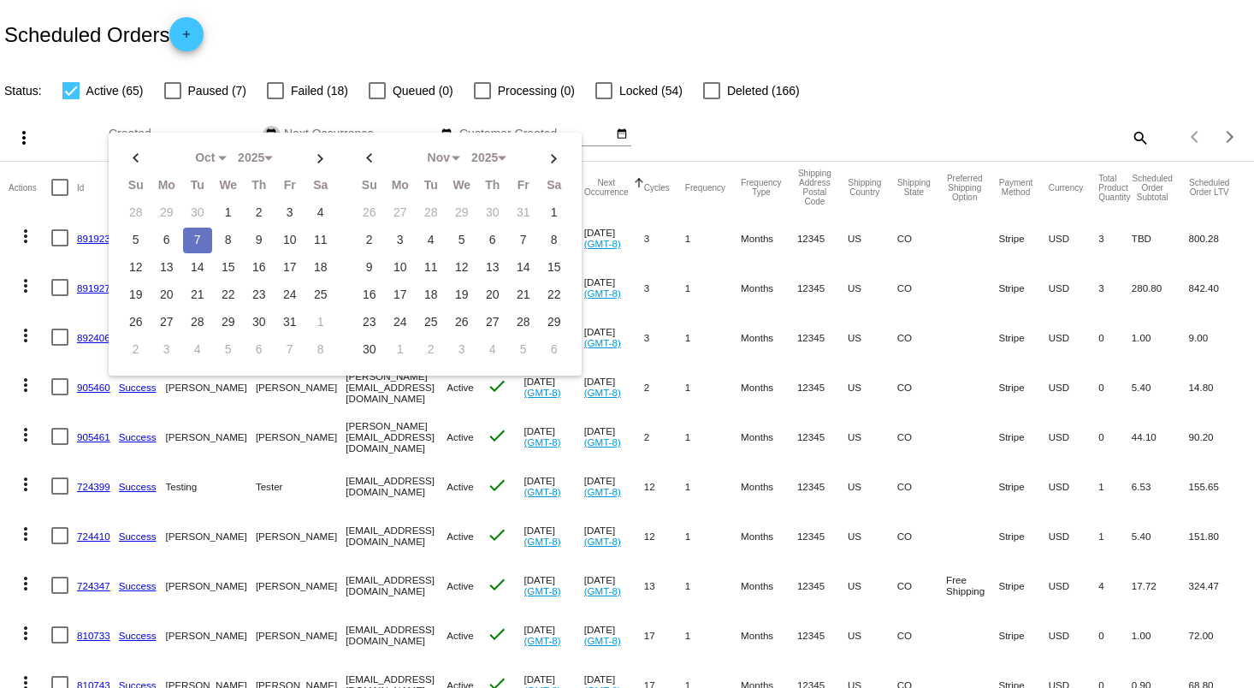
click at [273, 133] on div "Oct Jan Feb Mar Apr Su Mo Tu We Th Fr Sa" at bounding box center [345, 254] width 473 height 243
click at [199, 238] on td "7" at bounding box center [197, 241] width 29 height 26
type input "10/07/2025 - 10/07/2025"
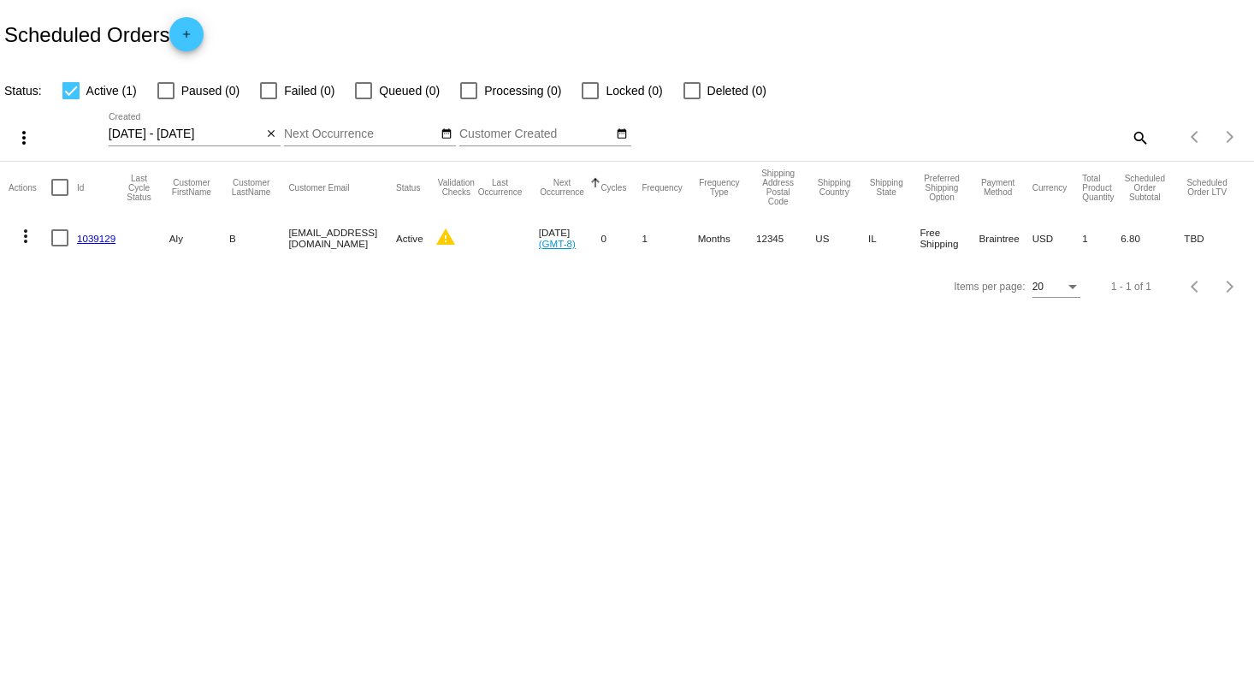
click at [104, 234] on link "1039129" at bounding box center [96, 238] width 38 height 11
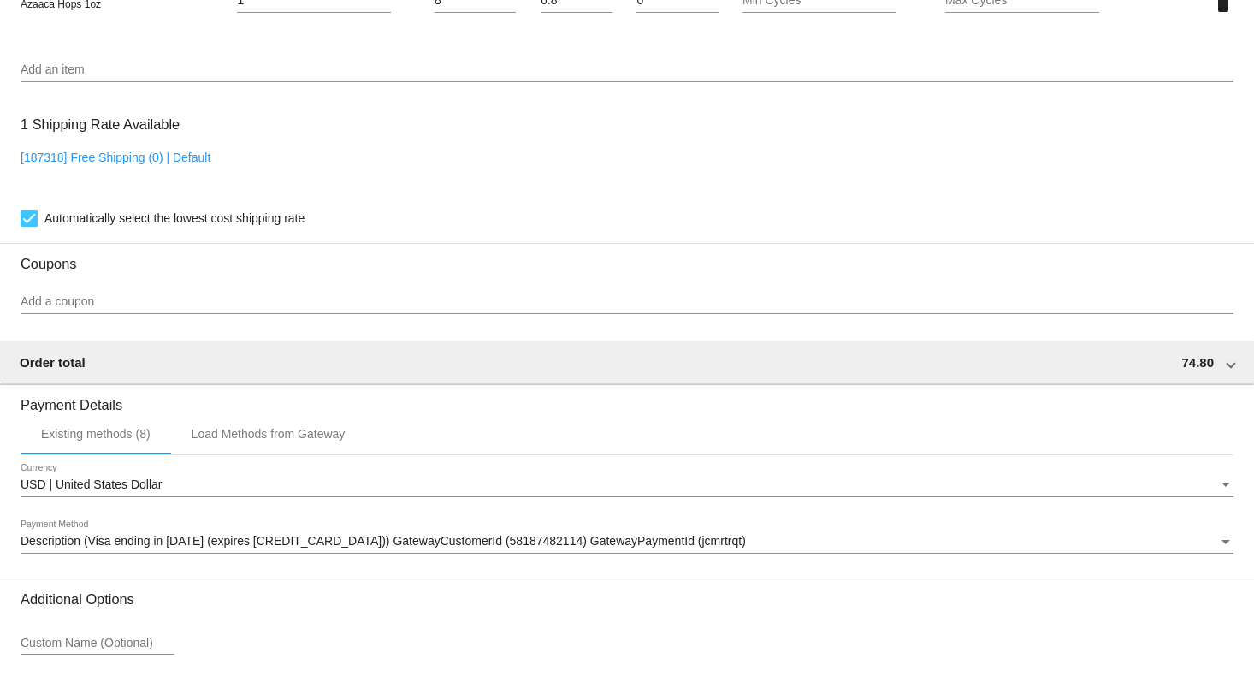
scroll to position [1242, 0]
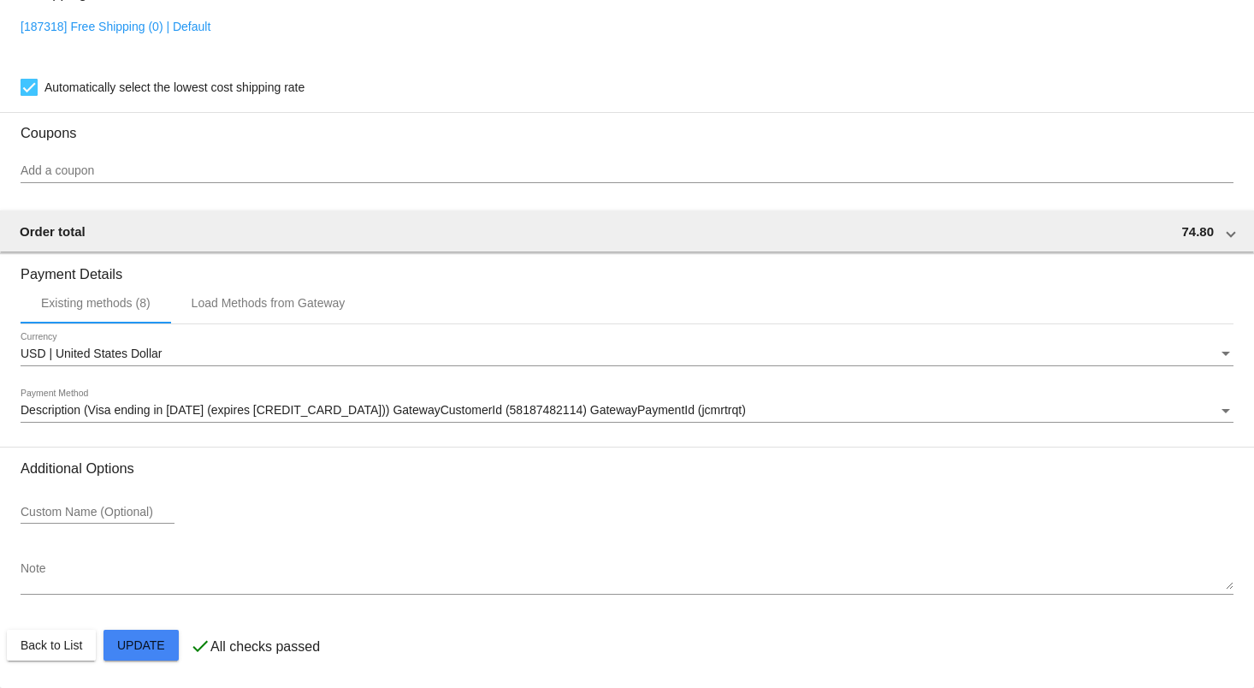
click at [541, 405] on span "Description (Visa ending in 1111 (expires 09/29)) GatewayCustomerId (5818748211…" at bounding box center [383, 410] width 725 height 14
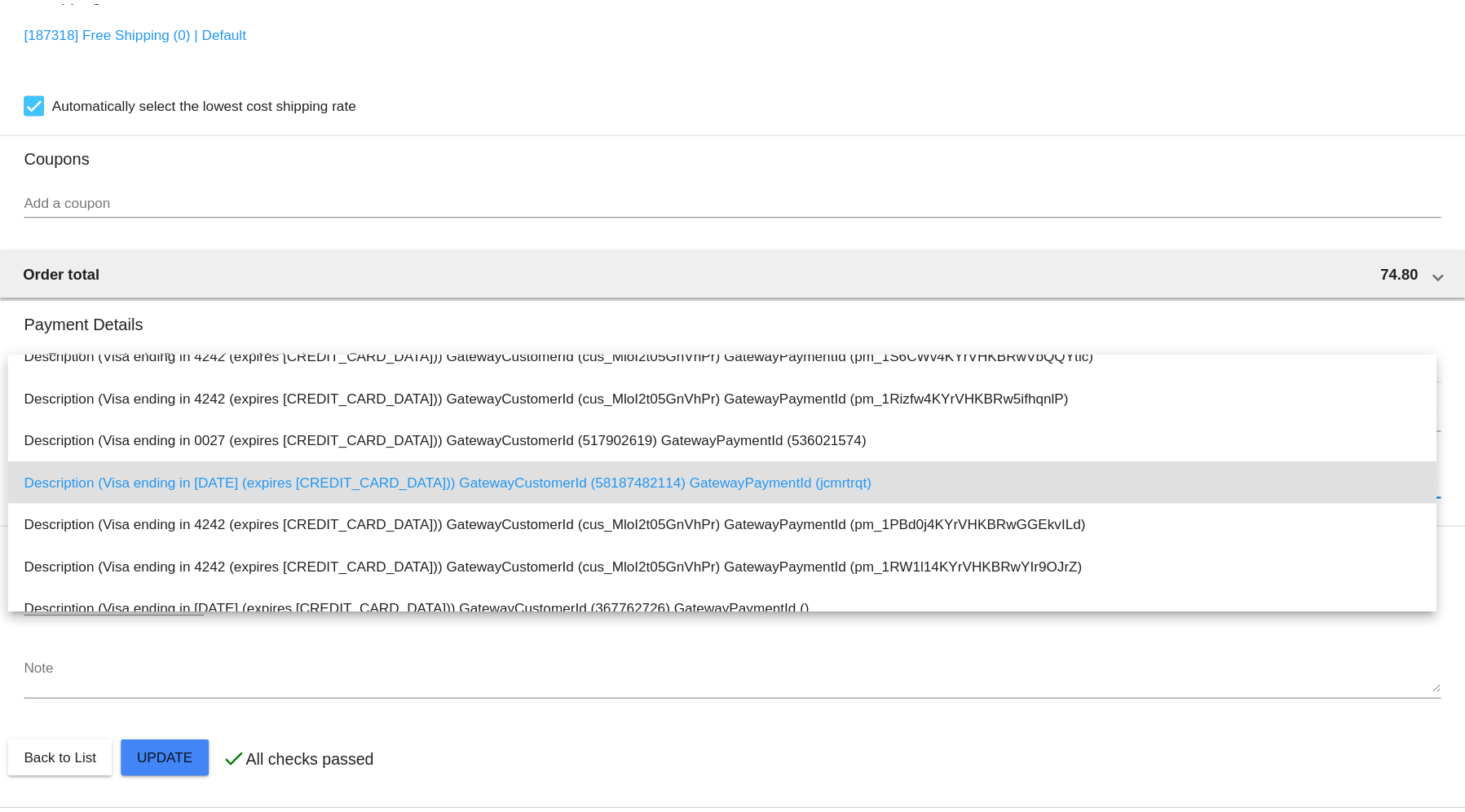
scroll to position [50, 0]
